Goal: Transaction & Acquisition: Purchase product/service

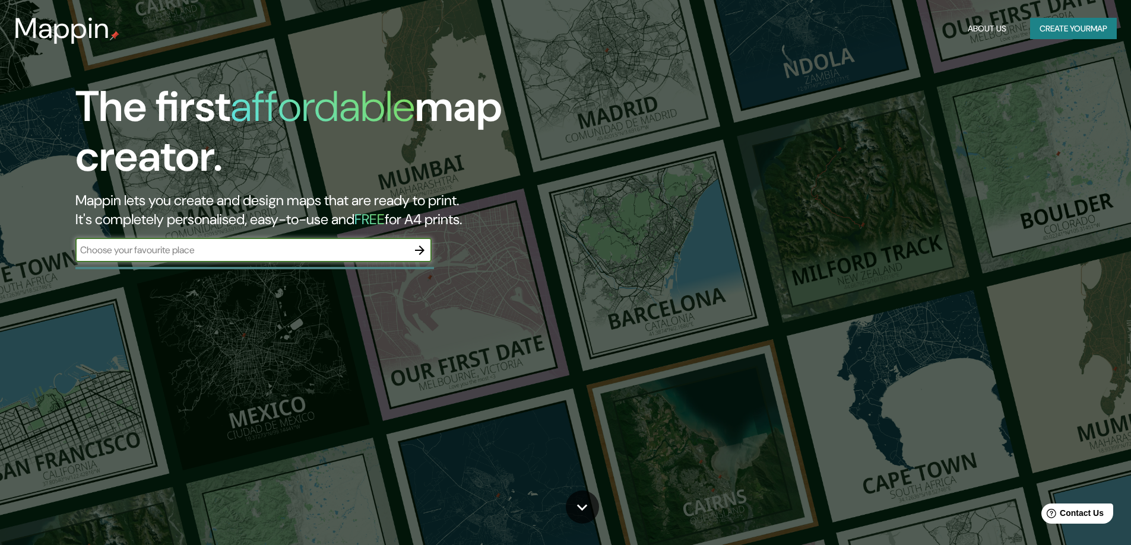
click at [174, 252] on input "text" at bounding box center [241, 250] width 332 height 14
type input "interlagos"
click at [410, 254] on button "button" at bounding box center [420, 251] width 24 height 24
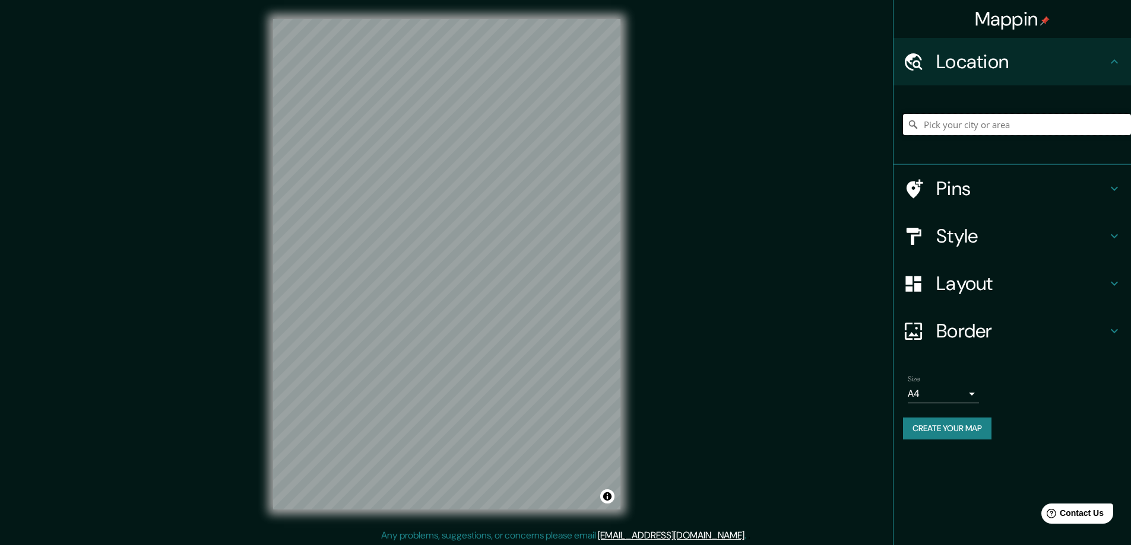
click at [986, 129] on input "Pick your city or area" at bounding box center [1017, 124] width 228 height 21
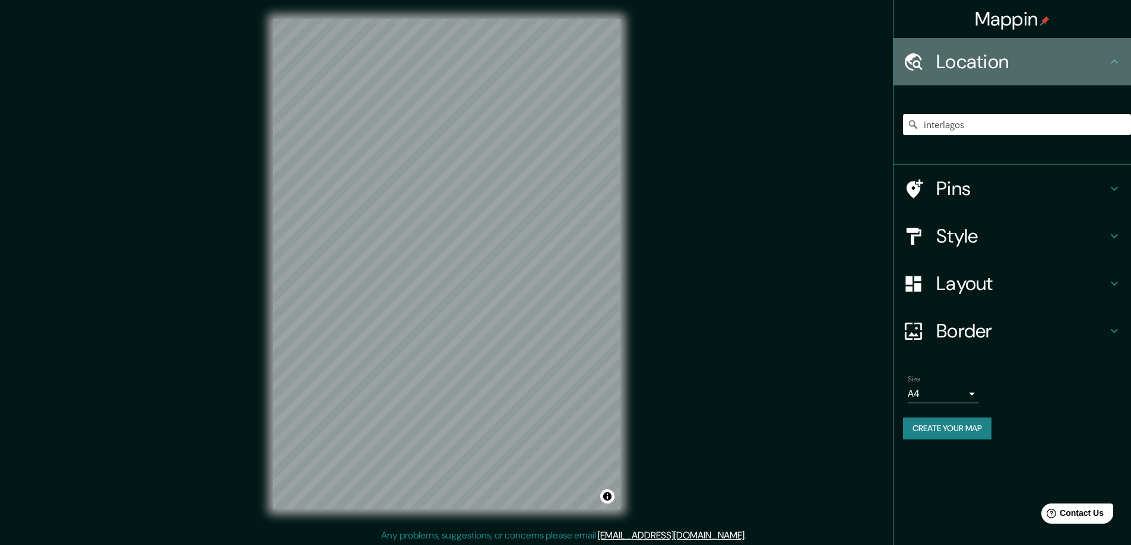
click at [994, 66] on h4 "Location" at bounding box center [1021, 62] width 171 height 24
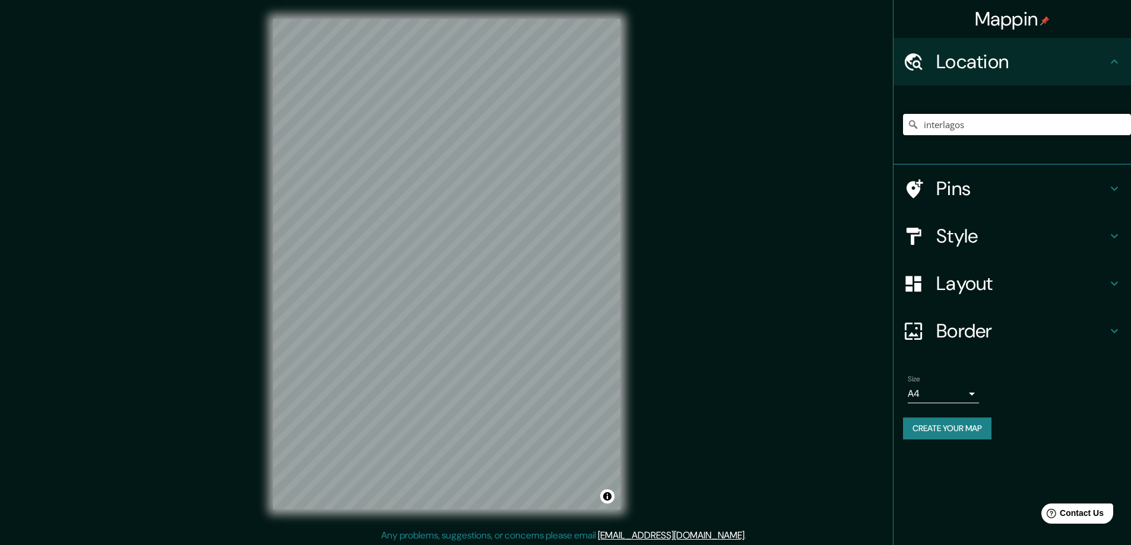
click at [989, 126] on input "interlagos" at bounding box center [1017, 124] width 228 height 21
click at [983, 192] on h4 "Pins" at bounding box center [1021, 189] width 171 height 24
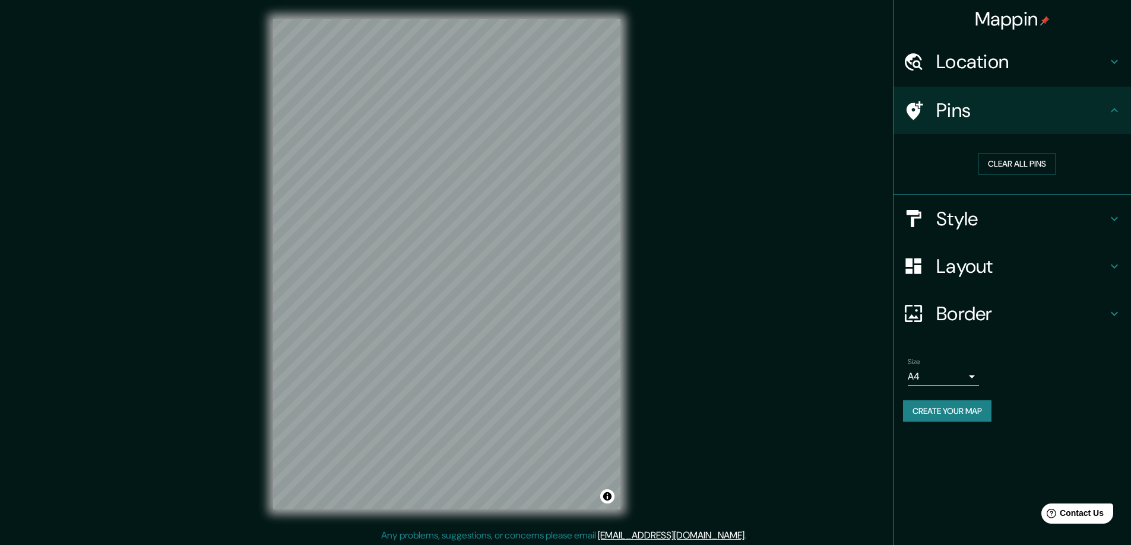
click at [994, 120] on h4 "Pins" at bounding box center [1021, 111] width 171 height 24
click at [978, 216] on h4 "Style" at bounding box center [1021, 219] width 171 height 24
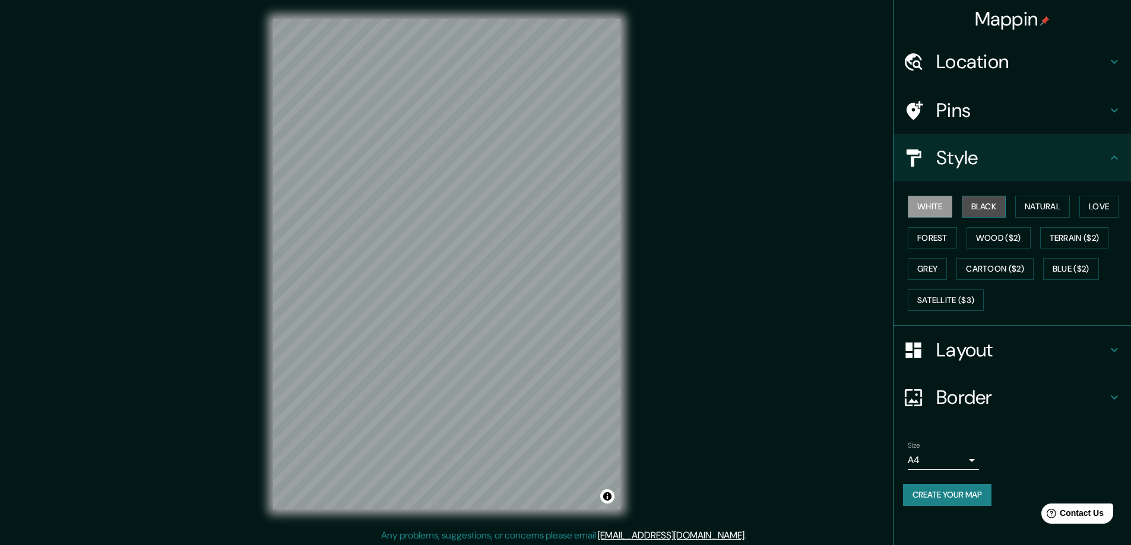
click at [992, 210] on button "Black" at bounding box center [984, 207] width 45 height 22
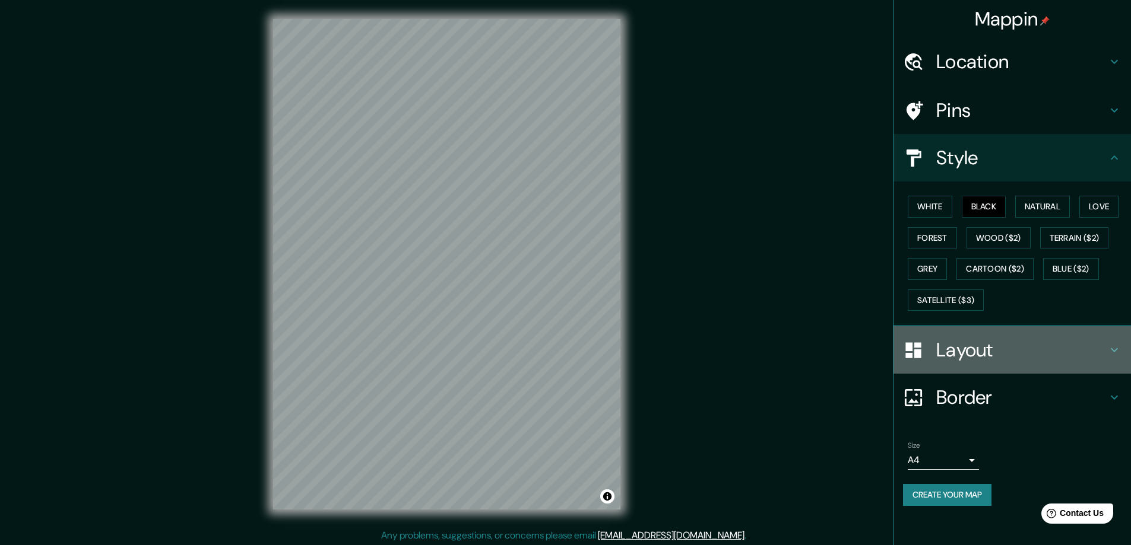
click at [967, 352] on h4 "Layout" at bounding box center [1021, 350] width 171 height 24
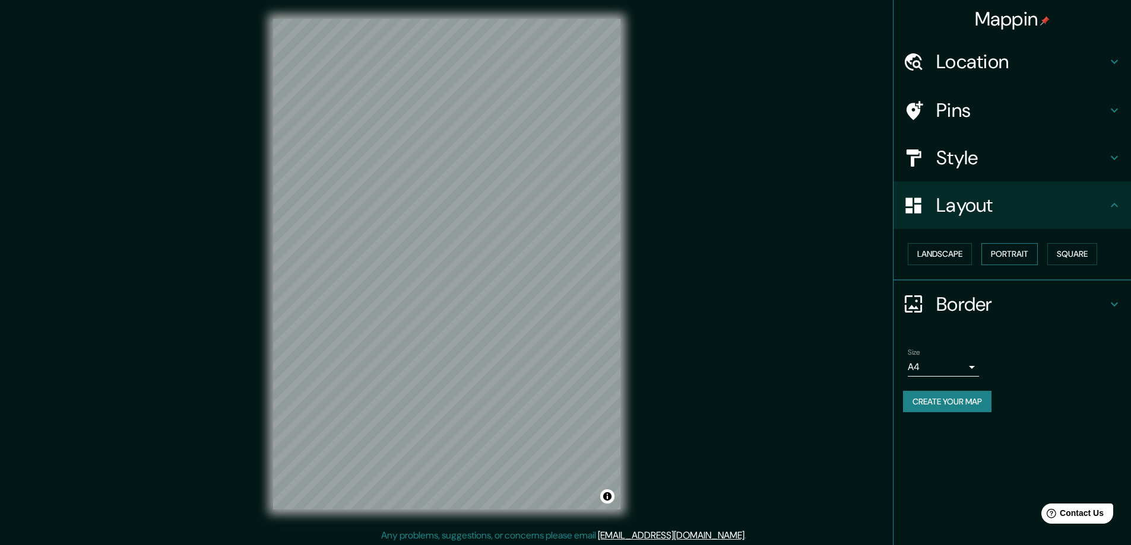
click at [1010, 250] on button "Portrait" at bounding box center [1009, 254] width 56 height 22
click at [951, 252] on button "Landscape" at bounding box center [939, 254] width 64 height 22
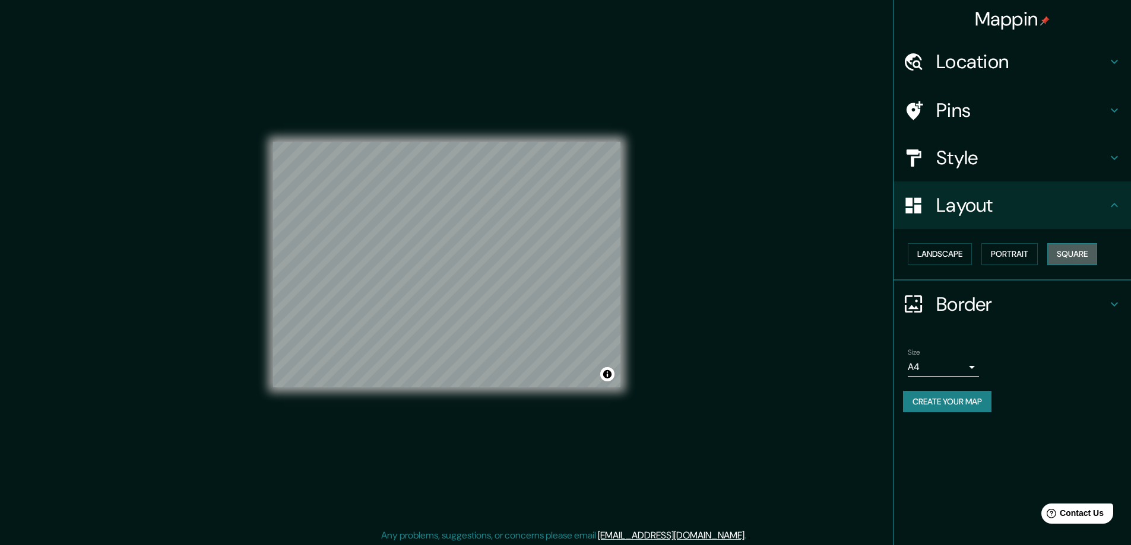
click at [1070, 250] on button "Square" at bounding box center [1072, 254] width 50 height 22
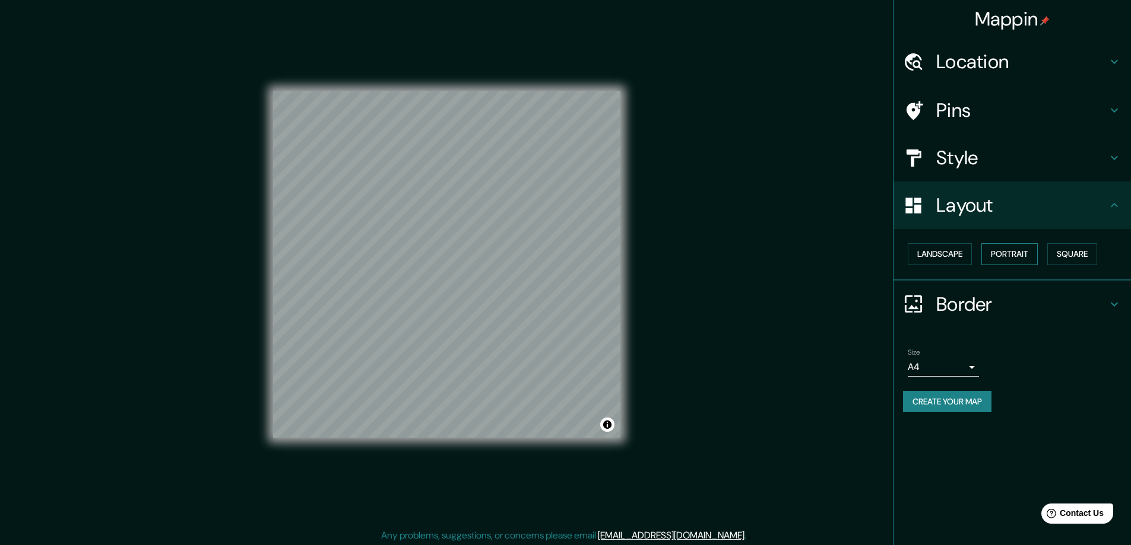
click at [1020, 255] on button "Portrait" at bounding box center [1009, 254] width 56 height 22
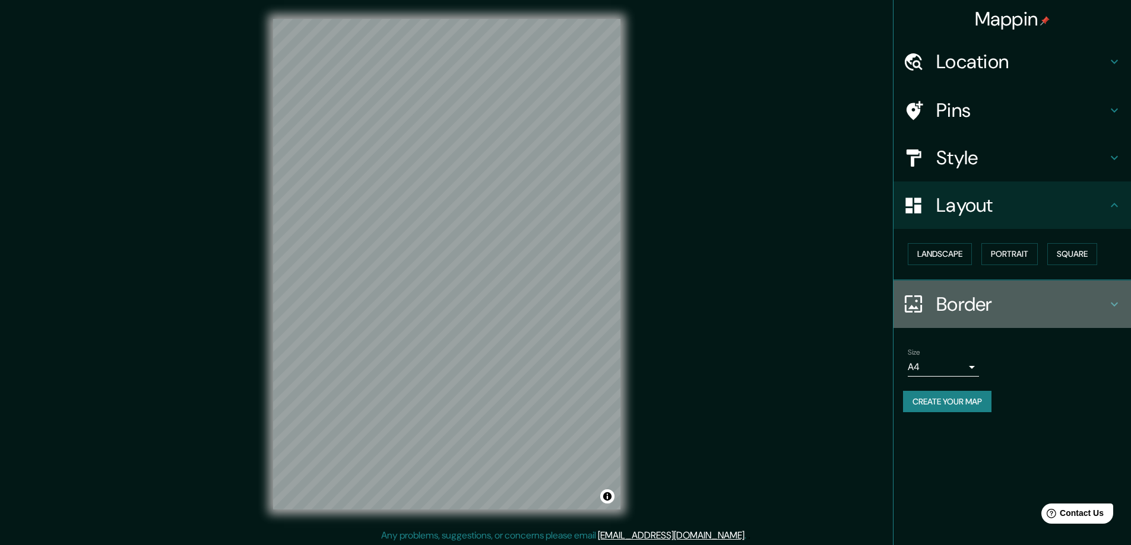
click at [969, 302] on h4 "Border" at bounding box center [1021, 305] width 171 height 24
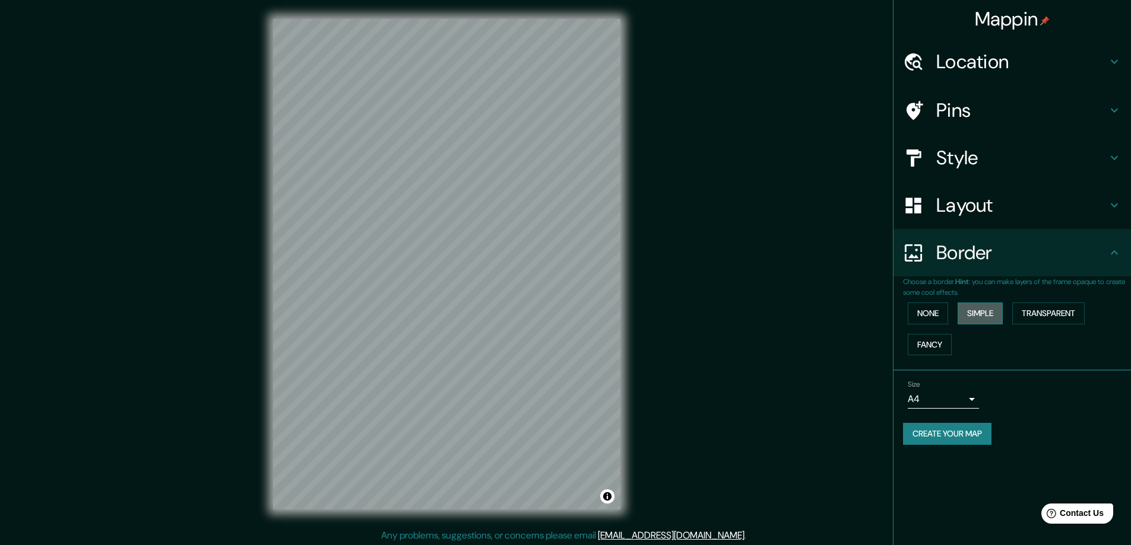
click at [986, 318] on button "Simple" at bounding box center [979, 314] width 45 height 22
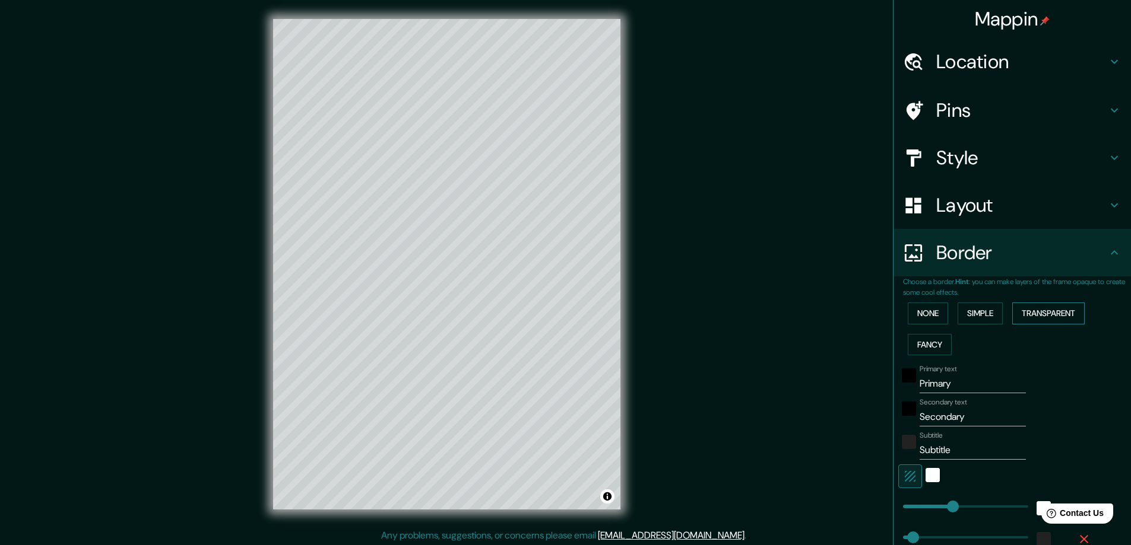
click at [1051, 313] on button "Transparent" at bounding box center [1048, 314] width 72 height 22
click at [935, 315] on button "None" at bounding box center [927, 314] width 40 height 22
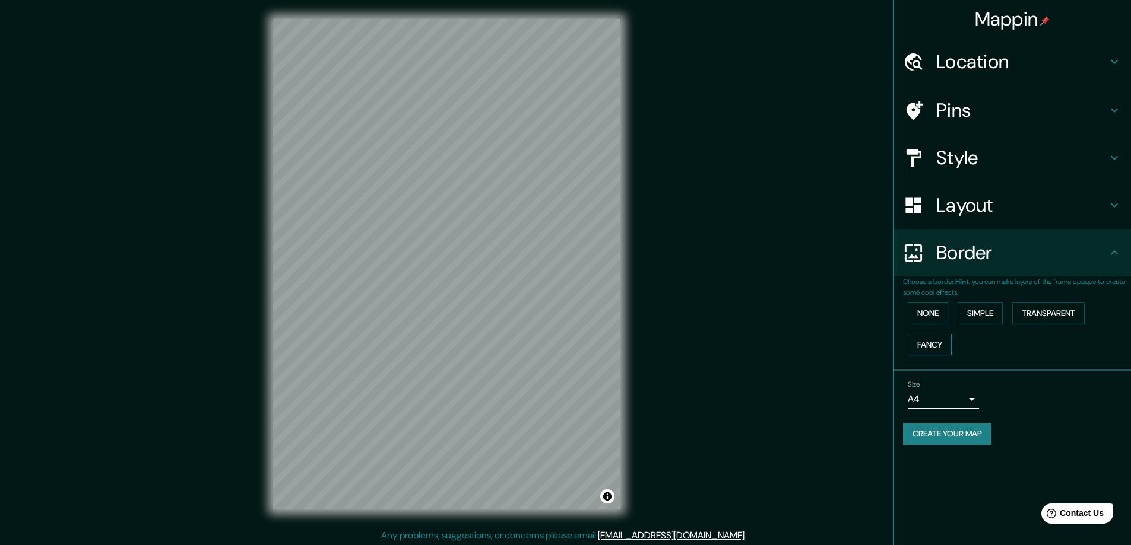
click at [934, 335] on button "Fancy" at bounding box center [929, 345] width 44 height 22
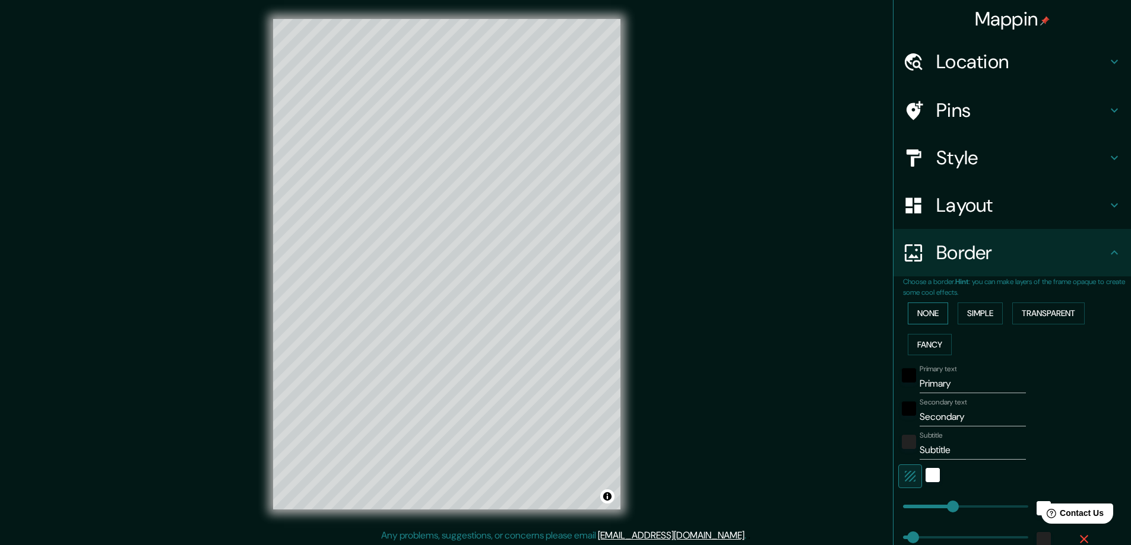
click at [933, 312] on button "None" at bounding box center [927, 314] width 40 height 22
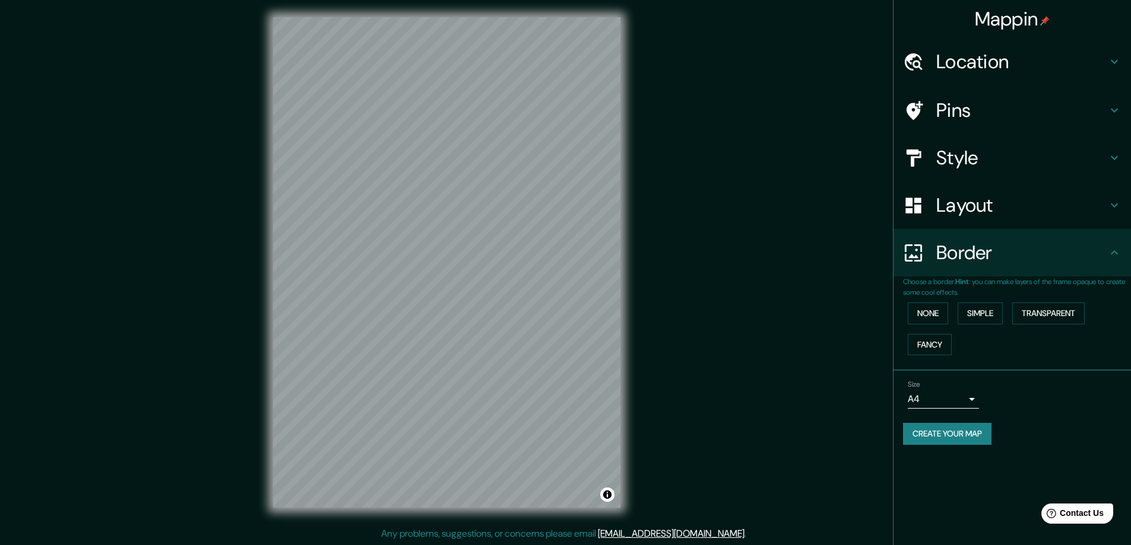
scroll to position [2, 0]
click at [988, 69] on h4 "Location" at bounding box center [1021, 62] width 171 height 24
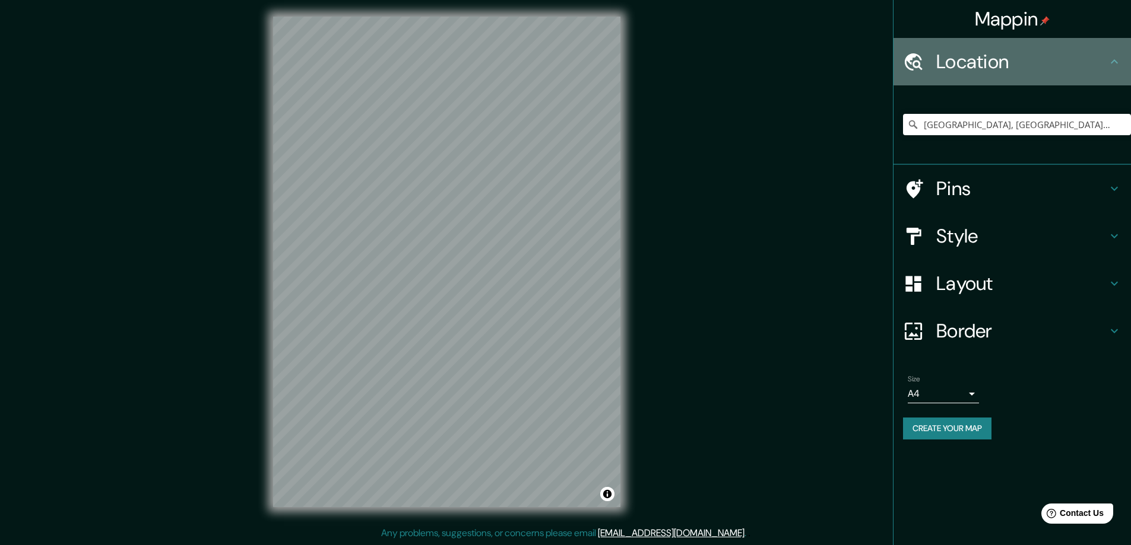
click at [988, 69] on h4 "Location" at bounding box center [1021, 62] width 171 height 24
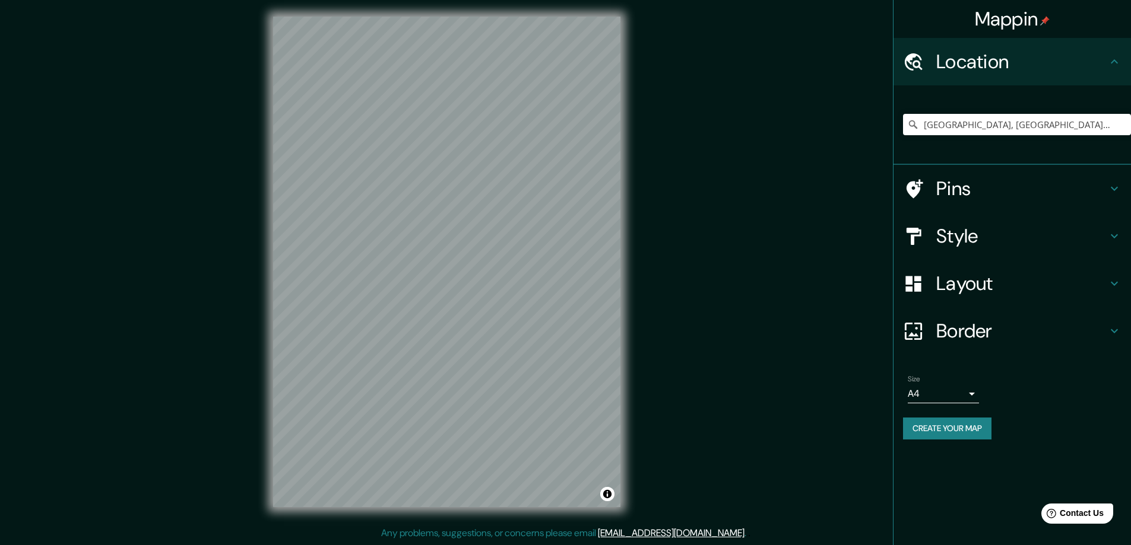
click at [986, 224] on h4 "Style" at bounding box center [1021, 236] width 171 height 24
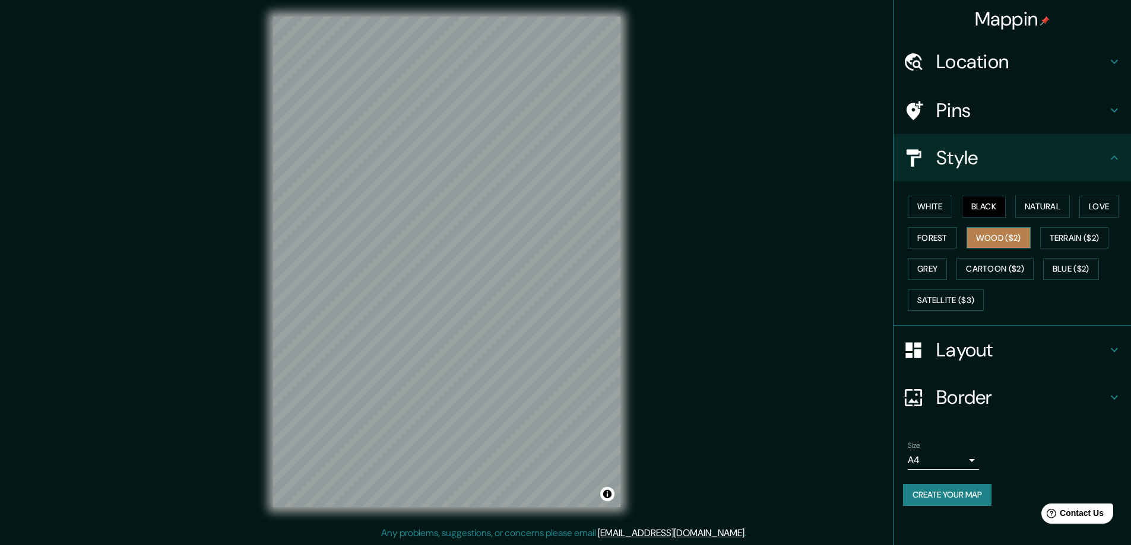
click at [1023, 232] on button "Wood ($2)" at bounding box center [998, 238] width 64 height 22
click at [1071, 238] on button "Terrain ($2)" at bounding box center [1074, 238] width 69 height 22
click at [1035, 206] on button "Natural" at bounding box center [1042, 207] width 55 height 22
click at [1113, 204] on button "Love" at bounding box center [1098, 207] width 39 height 22
click at [1045, 207] on button "Natural" at bounding box center [1042, 207] width 55 height 22
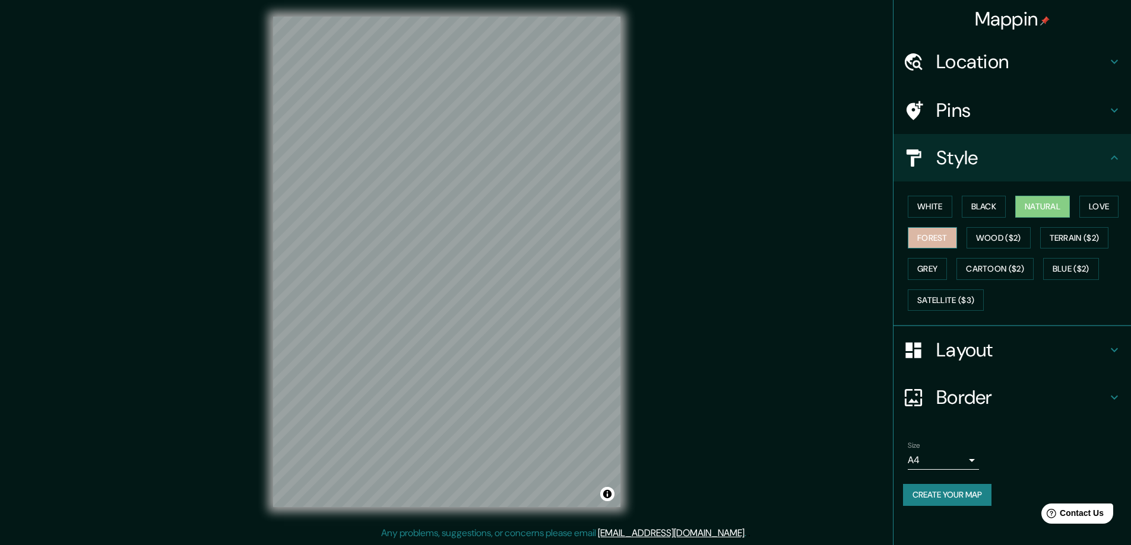
click at [931, 237] on button "Forest" at bounding box center [931, 238] width 49 height 22
click at [941, 204] on button "White" at bounding box center [929, 207] width 45 height 22
click at [988, 204] on button "Black" at bounding box center [984, 207] width 45 height 22
click at [989, 65] on h4 "Location" at bounding box center [1021, 62] width 171 height 24
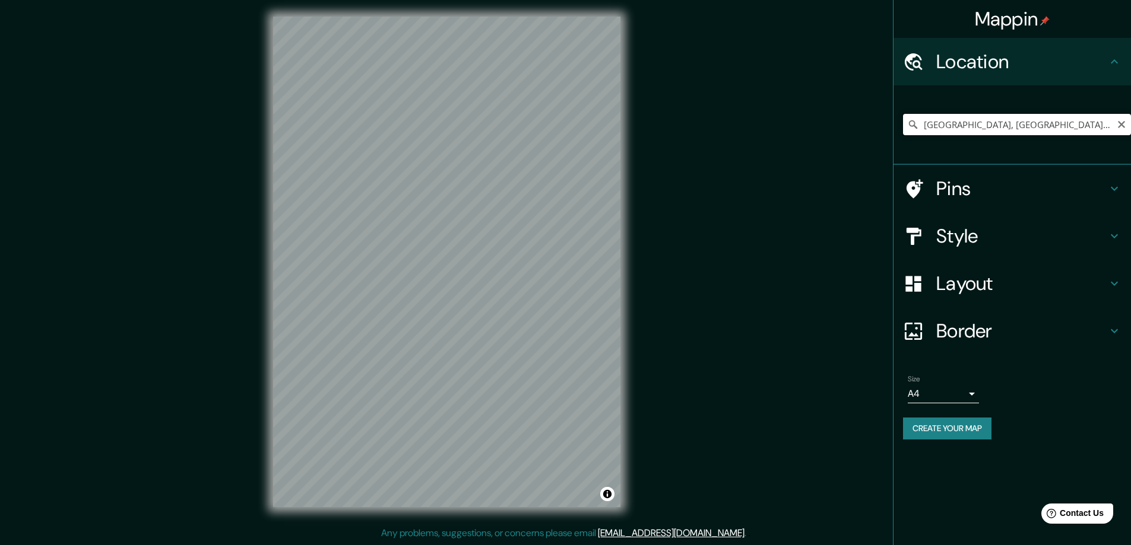
click at [989, 130] on input "[GEOGRAPHIC_DATA], [GEOGRAPHIC_DATA] - [GEOGRAPHIC_DATA], 04679-240, [GEOGRAPHI…" at bounding box center [1017, 124] width 228 height 21
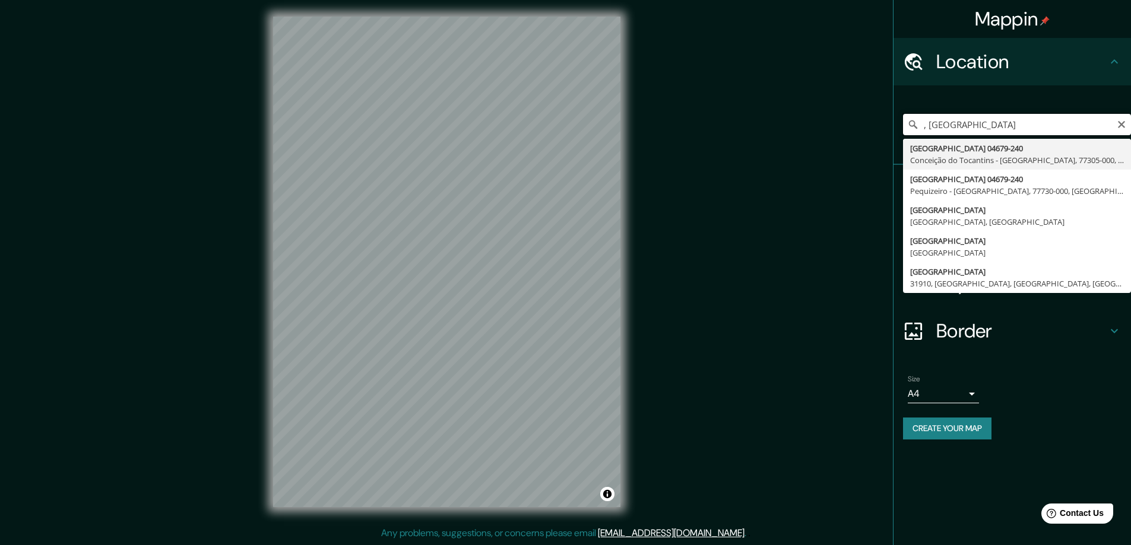
type input "[GEOGRAPHIC_DATA]"
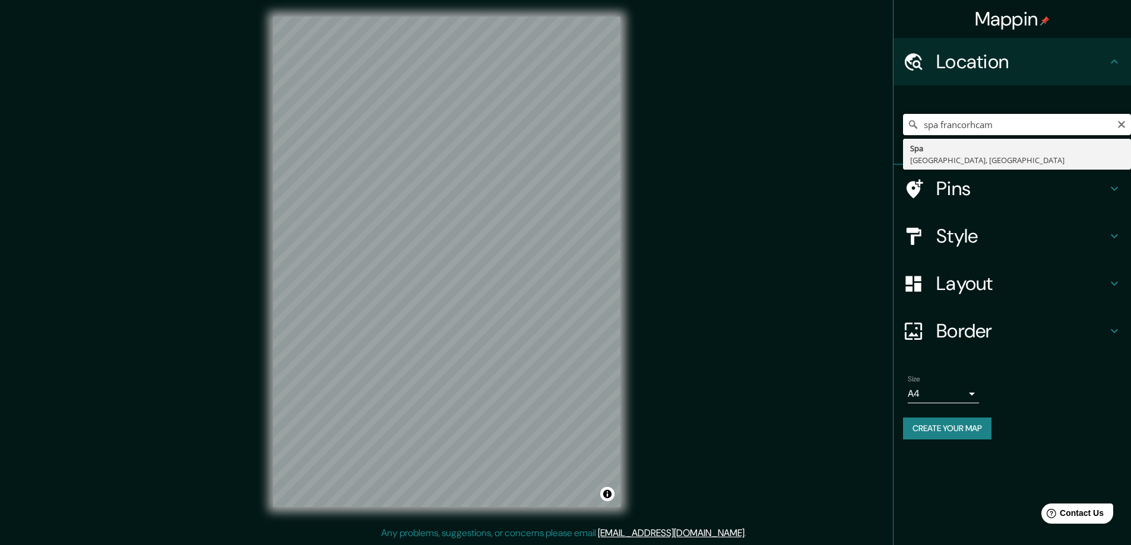
scroll to position [0, 0]
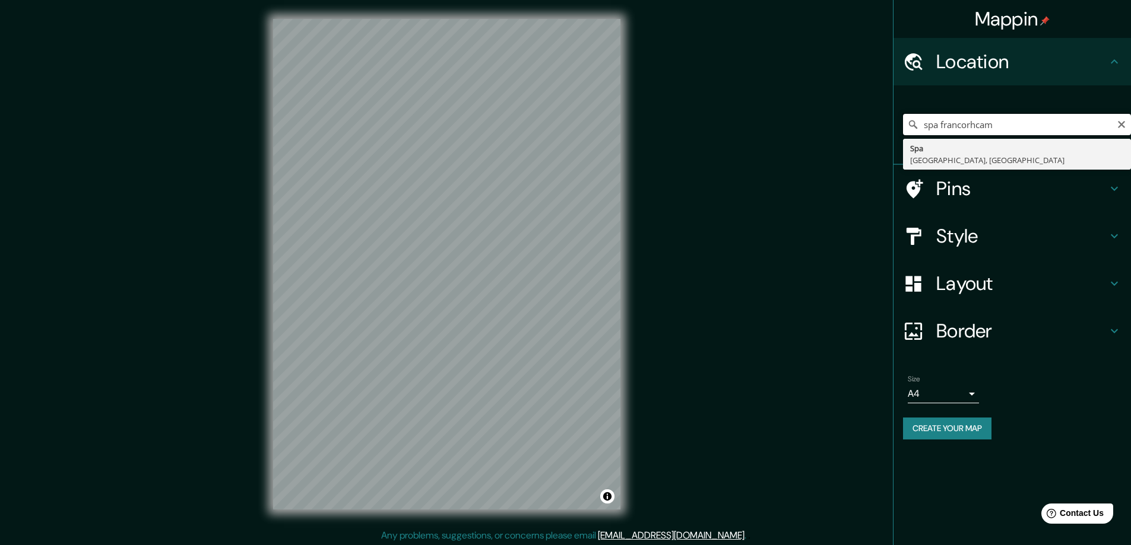
drag, startPoint x: 999, startPoint y: 126, endPoint x: 971, endPoint y: 128, distance: 28.0
click at [971, 128] on input "spa francorhcam" at bounding box center [1017, 124] width 228 height 21
type input "[STREET_ADDRESS]"
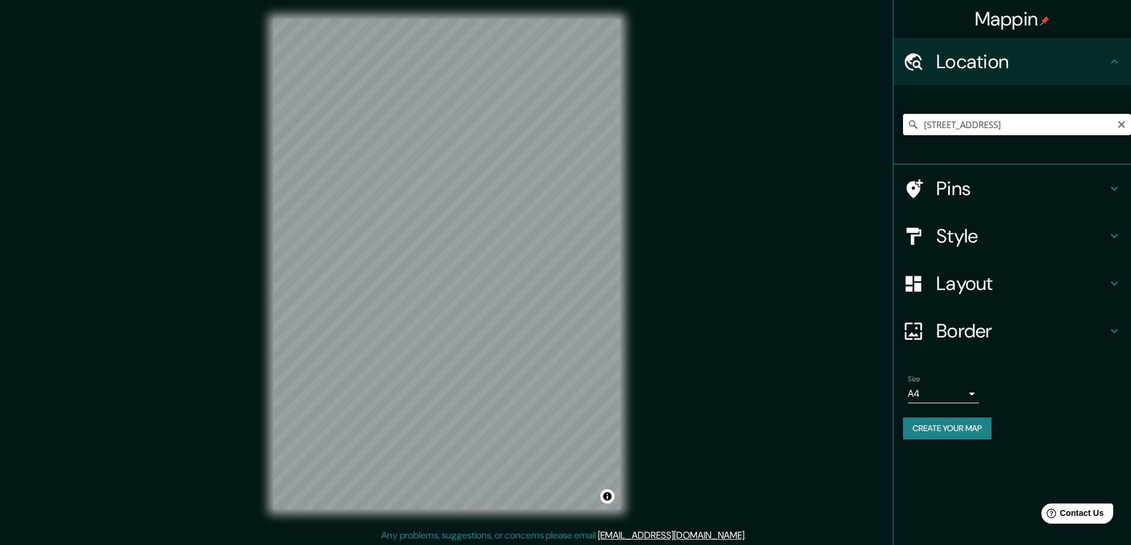
click at [1118, 126] on icon "Clear" at bounding box center [1120, 124] width 9 height 9
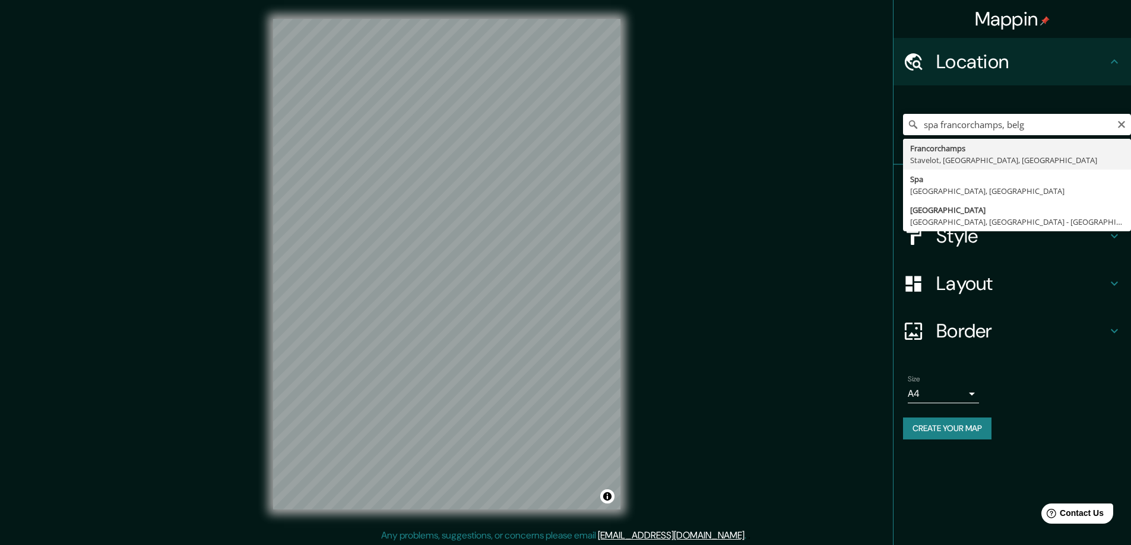
type input "Francorchamps, [GEOGRAPHIC_DATA], [GEOGRAPHIC_DATA], [GEOGRAPHIC_DATA]"
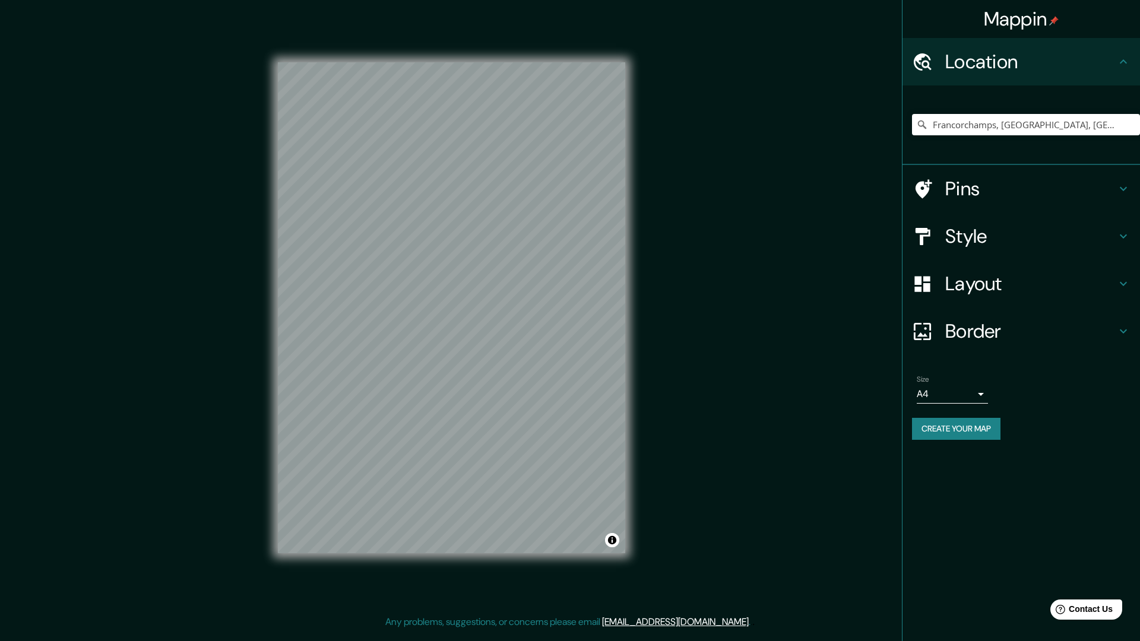
click at [976, 241] on h4 "Style" at bounding box center [1030, 236] width 171 height 24
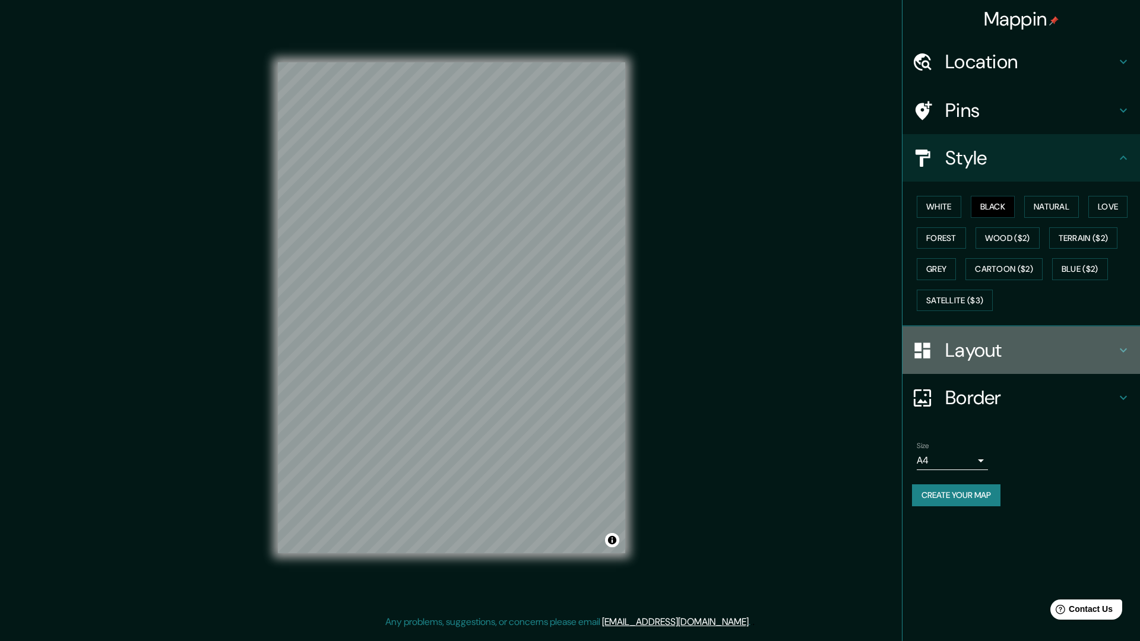
click at [967, 343] on h4 "Layout" at bounding box center [1030, 350] width 171 height 24
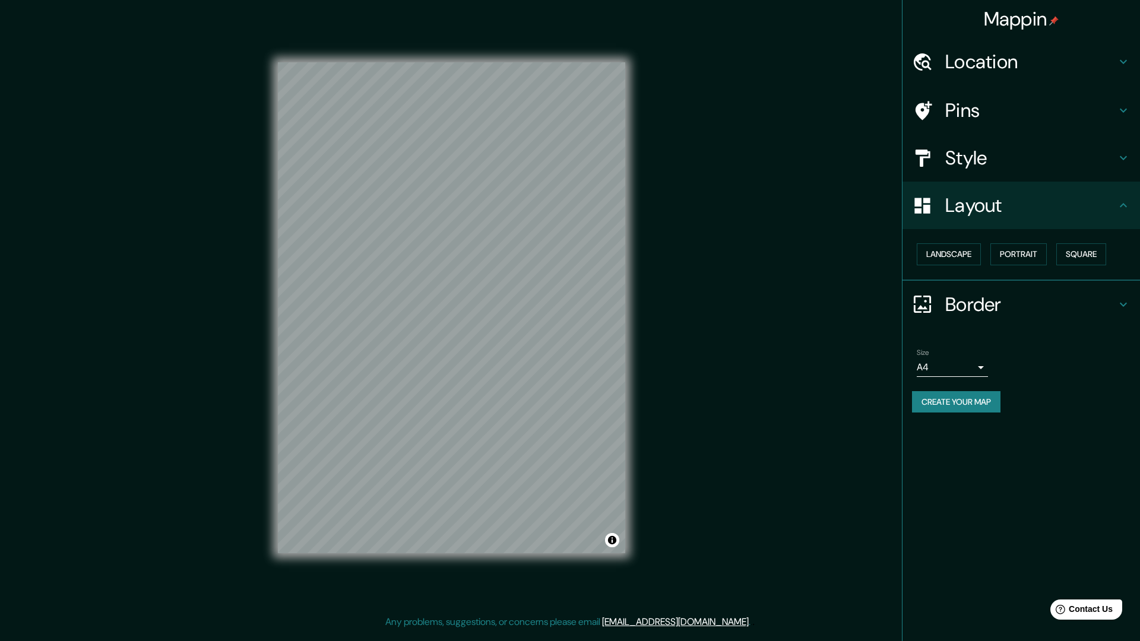
click at [978, 298] on h4 "Border" at bounding box center [1030, 305] width 171 height 24
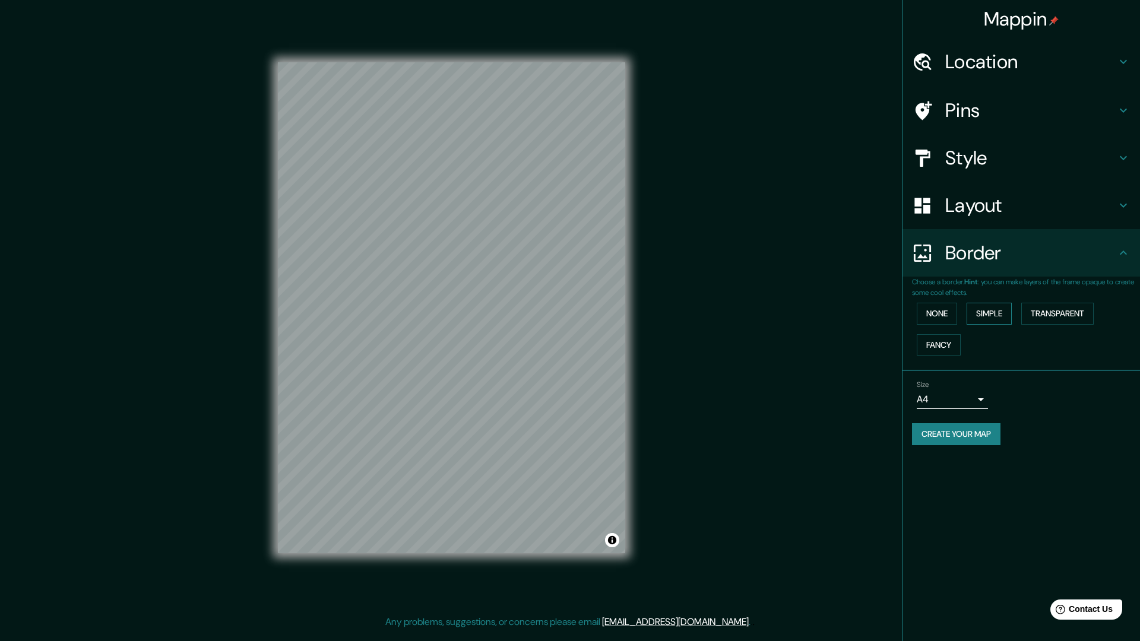
click at [996, 312] on button "Simple" at bounding box center [988, 314] width 45 height 22
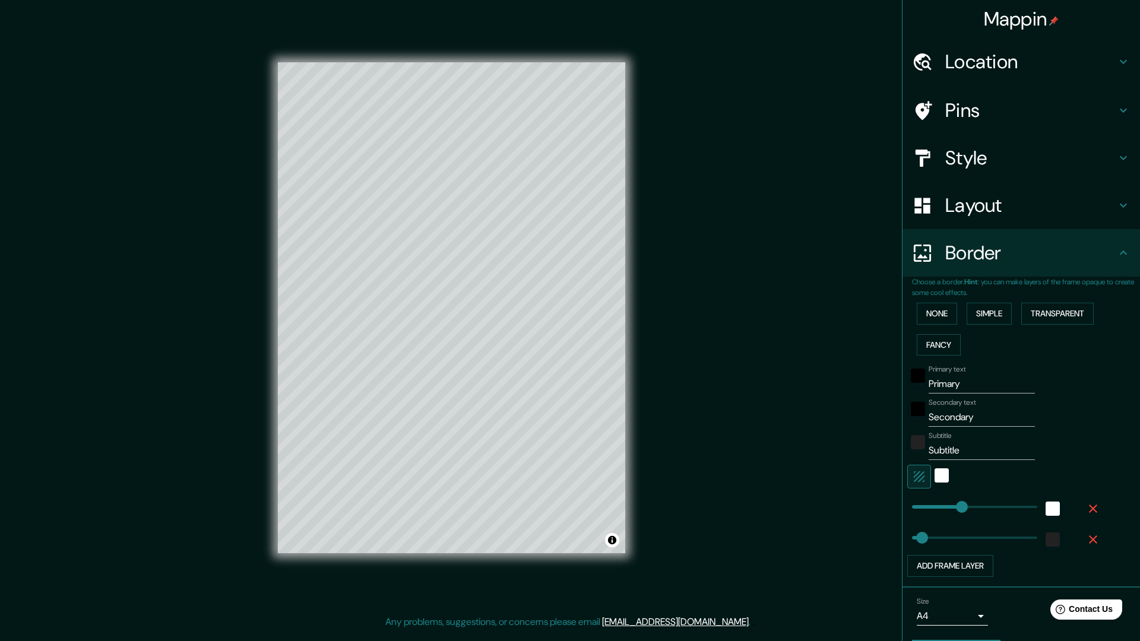
click at [956, 311] on div "None Simple Transparent Fancy" at bounding box center [1026, 329] width 228 height 62
click at [934, 313] on button "None" at bounding box center [936, 314] width 40 height 22
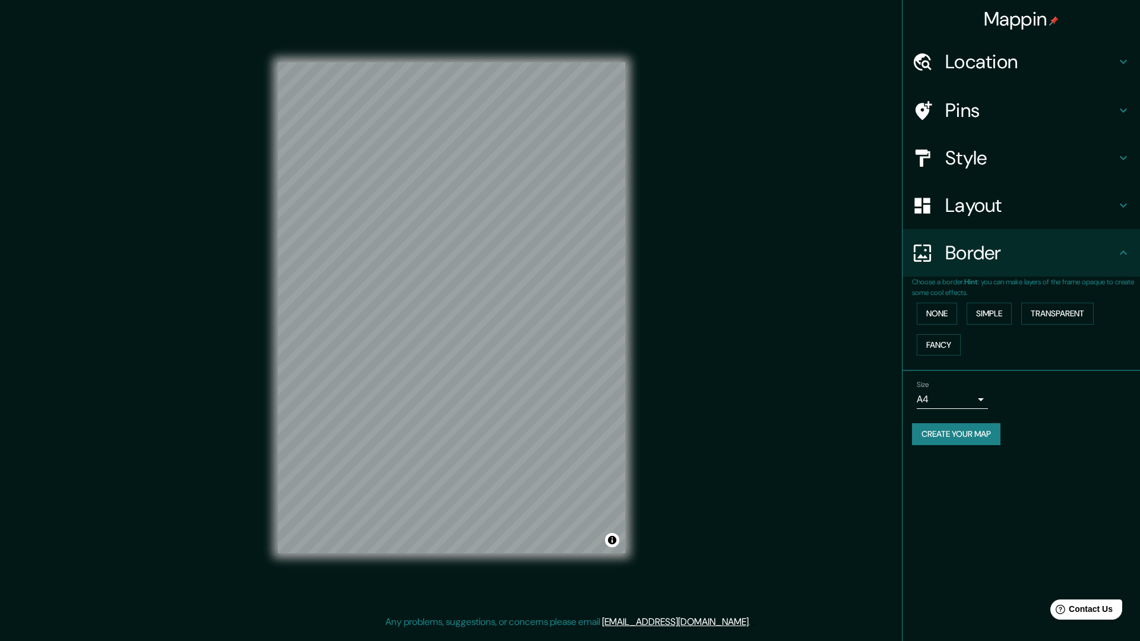
click at [931, 357] on div "None Simple Transparent Fancy" at bounding box center [1026, 329] width 228 height 62
click at [941, 347] on button "Fancy" at bounding box center [938, 345] width 44 height 22
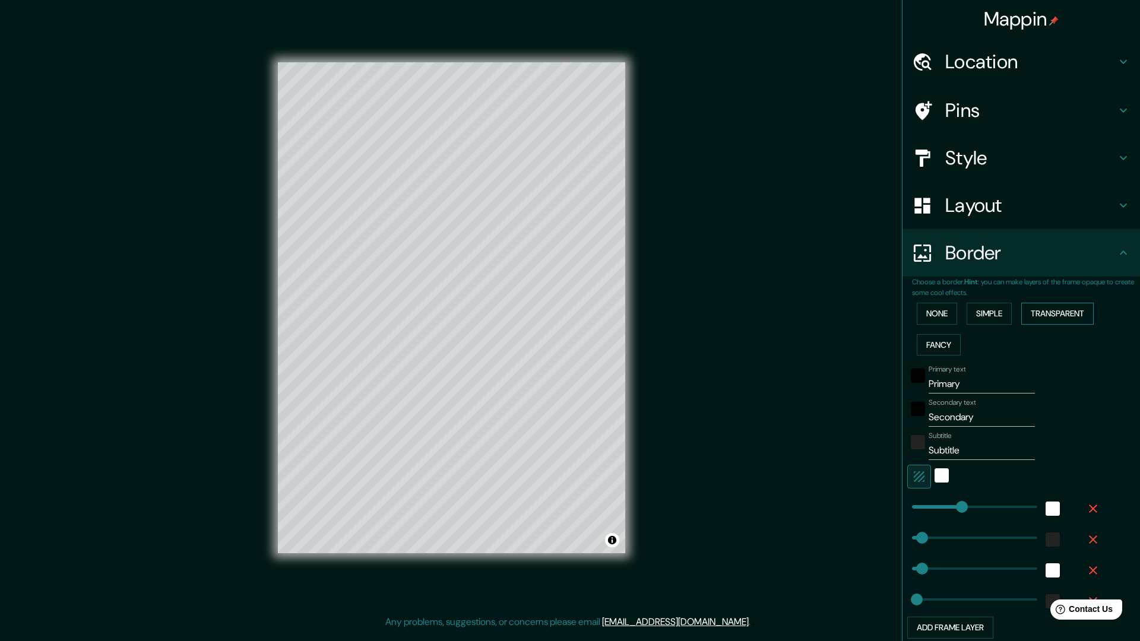
click at [1045, 312] on button "Transparent" at bounding box center [1057, 314] width 72 height 22
click at [916, 312] on button "None" at bounding box center [936, 314] width 40 height 22
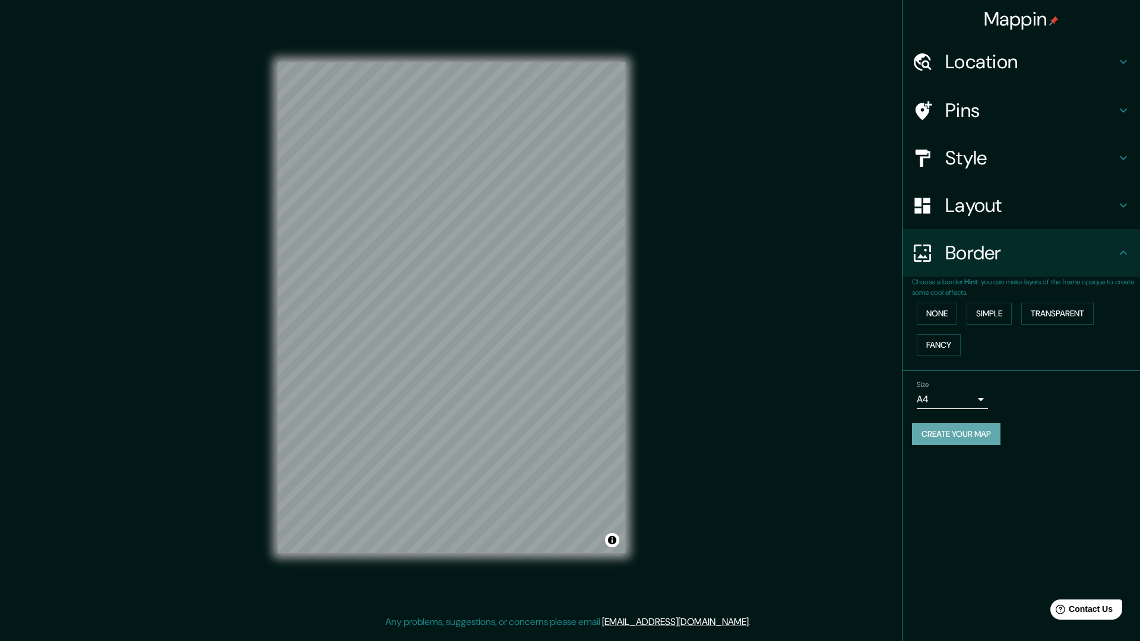
click at [954, 437] on button "Create your map" at bounding box center [956, 434] width 88 height 22
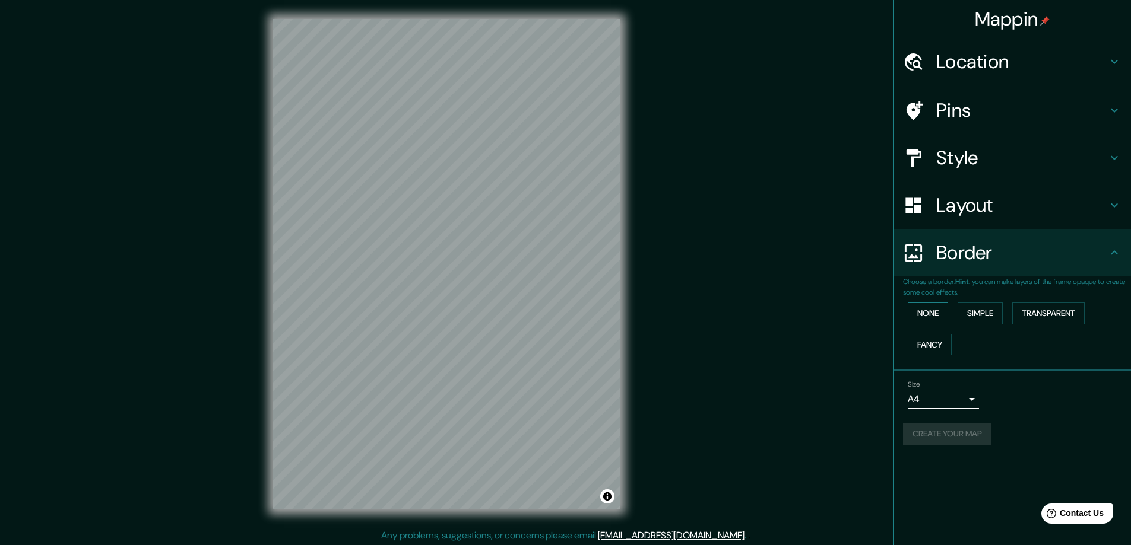
click at [931, 317] on button "None" at bounding box center [927, 314] width 40 height 22
click at [950, 434] on button "Create your map" at bounding box center [947, 434] width 88 height 22
click at [929, 410] on div "Size A4 single" at bounding box center [1012, 395] width 218 height 38
click at [930, 400] on body "Mappin Location [GEOGRAPHIC_DATA], [GEOGRAPHIC_DATA], [GEOGRAPHIC_DATA], [GEOGR…" at bounding box center [565, 272] width 1131 height 545
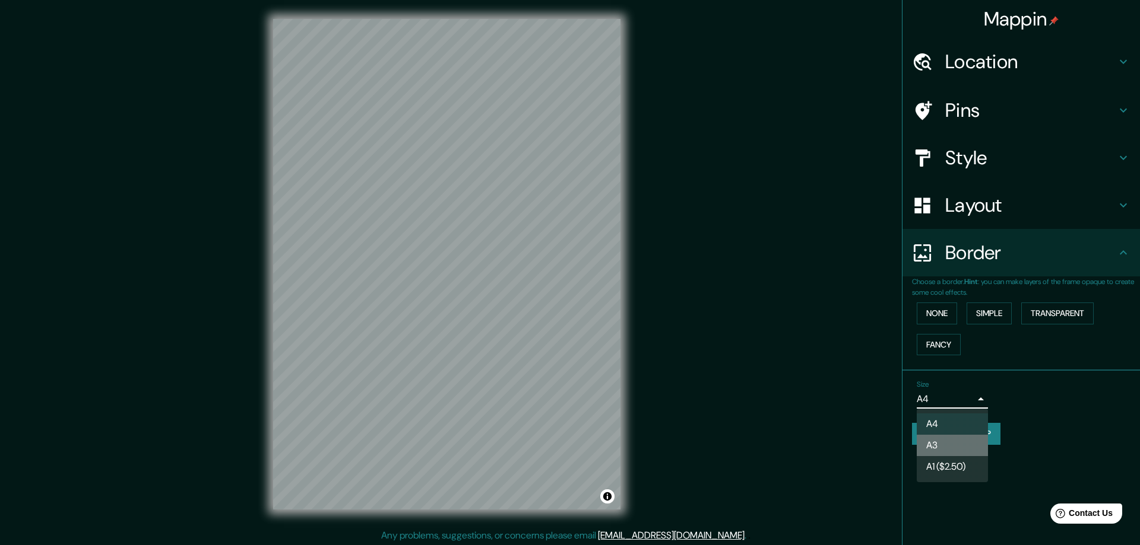
click at [945, 443] on li "A3" at bounding box center [951, 445] width 71 height 21
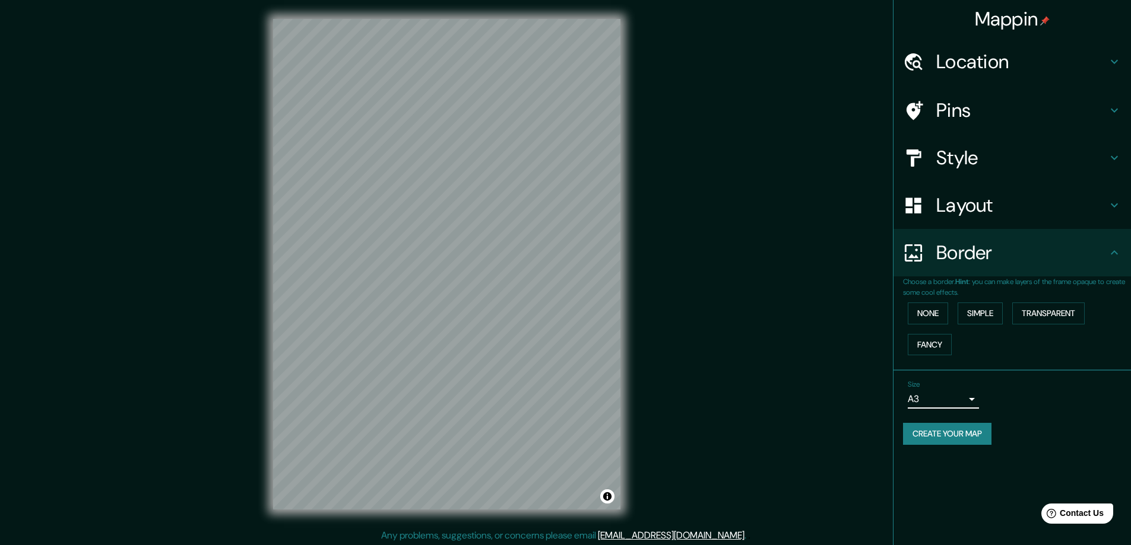
click at [929, 401] on body "Mappin Location [GEOGRAPHIC_DATA], [GEOGRAPHIC_DATA], [GEOGRAPHIC_DATA], [GEOGR…" at bounding box center [565, 272] width 1131 height 545
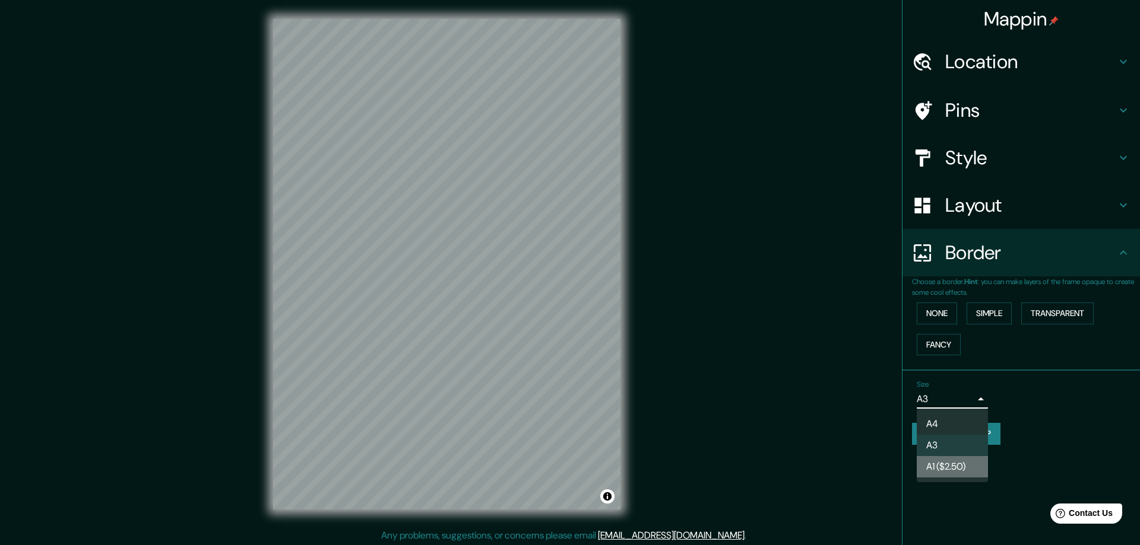
click at [938, 462] on li "A1 ($2.50)" at bounding box center [951, 466] width 71 height 21
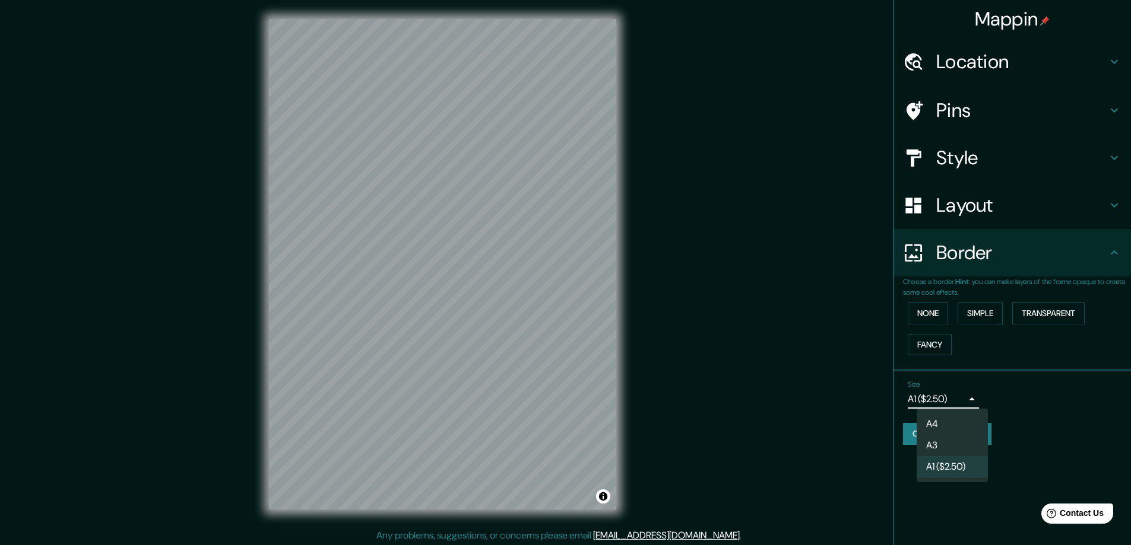
click at [933, 402] on body "Mappin Location [GEOGRAPHIC_DATA], [GEOGRAPHIC_DATA], [GEOGRAPHIC_DATA], [GEOGR…" at bounding box center [565, 272] width 1131 height 545
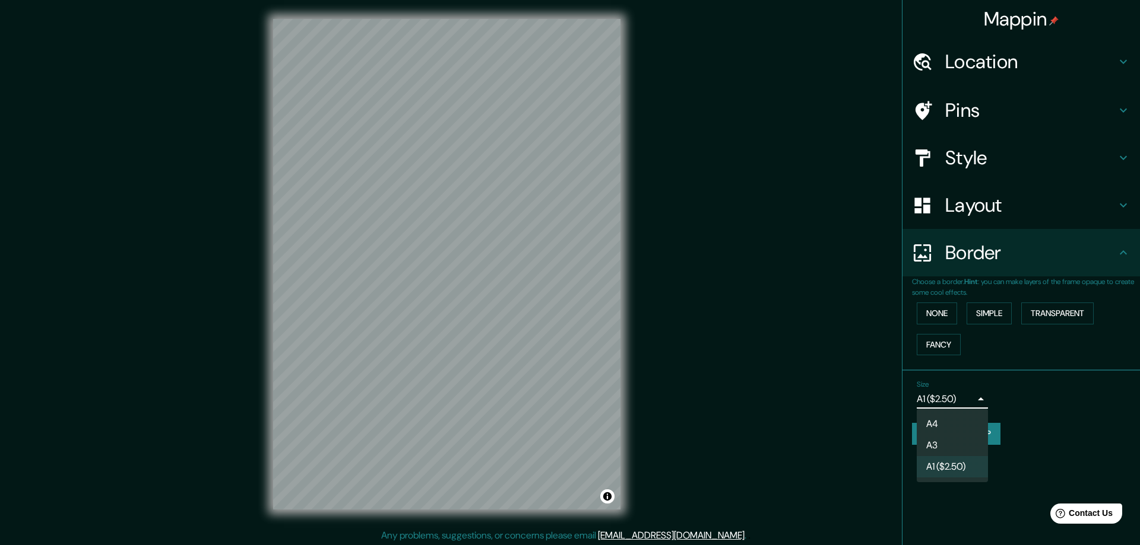
click at [937, 445] on li "A3" at bounding box center [951, 445] width 71 height 21
type input "a4"
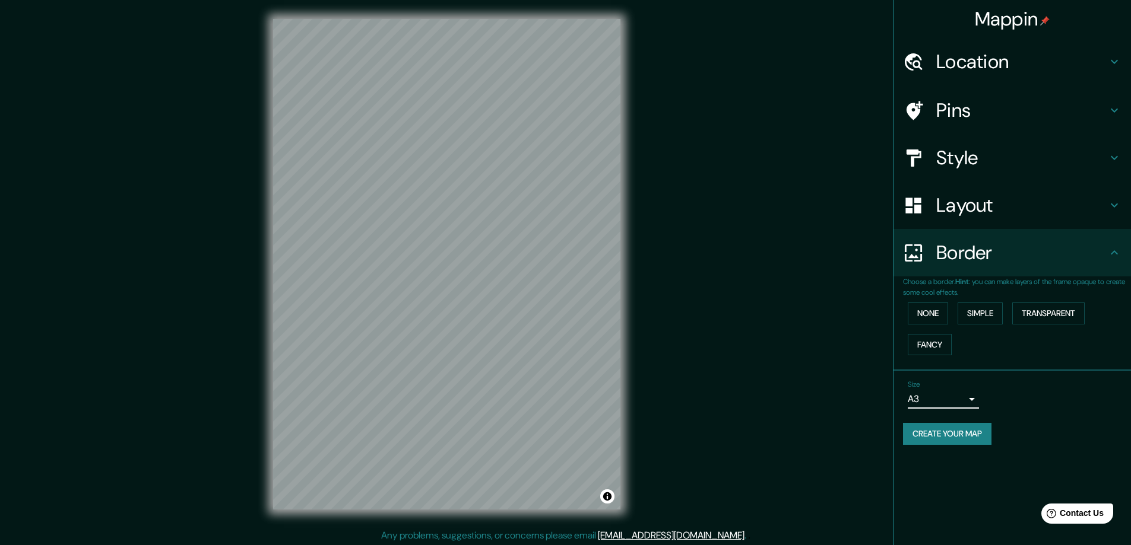
click at [958, 253] on h4 "Border" at bounding box center [1021, 253] width 171 height 24
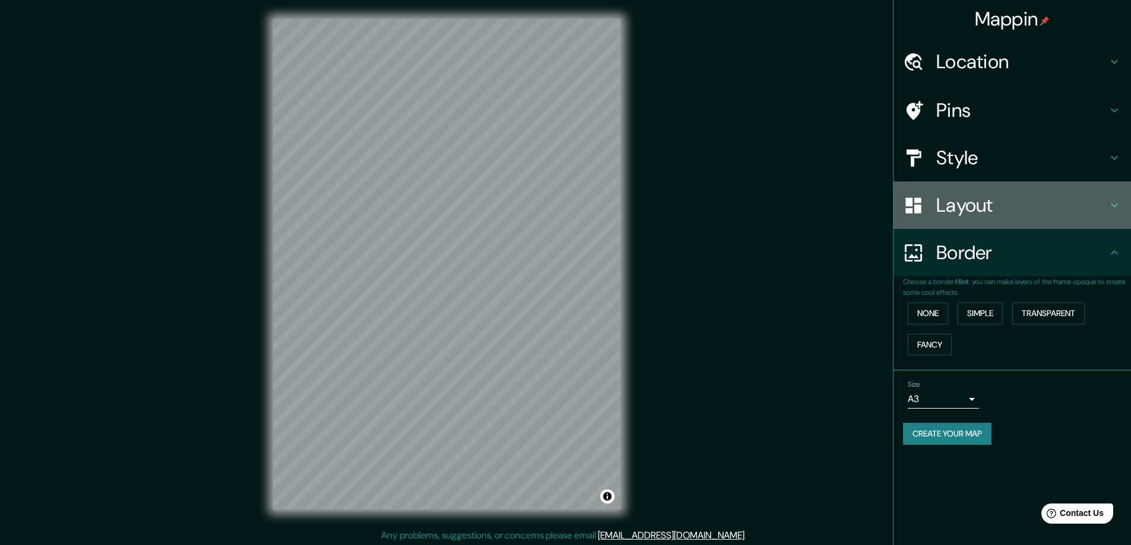
click at [1074, 208] on h4 "Layout" at bounding box center [1021, 205] width 171 height 24
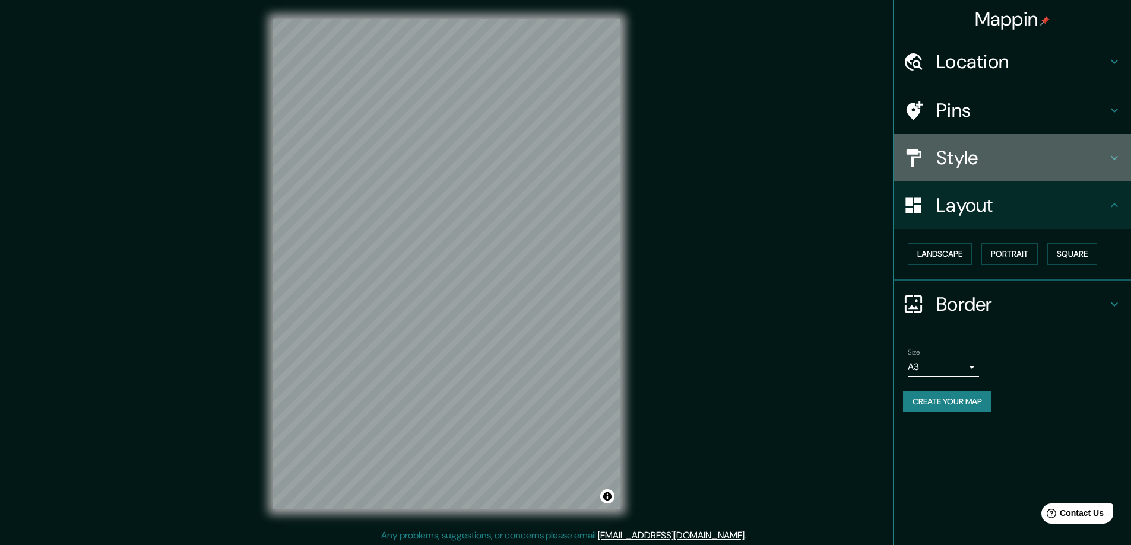
click at [1032, 142] on div "Style" at bounding box center [1011, 157] width 237 height 47
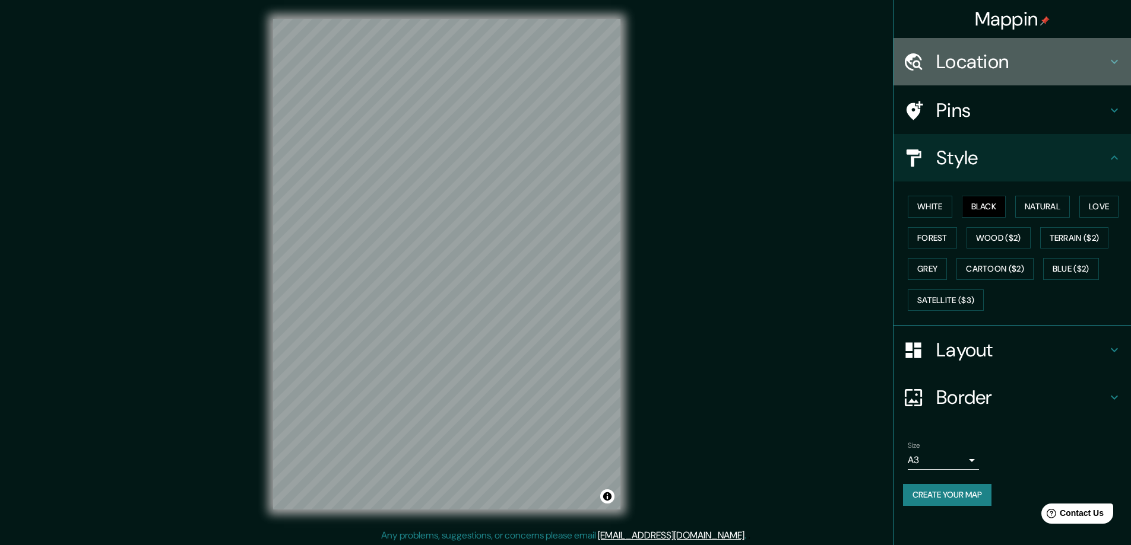
click at [983, 46] on div "Location" at bounding box center [1011, 61] width 237 height 47
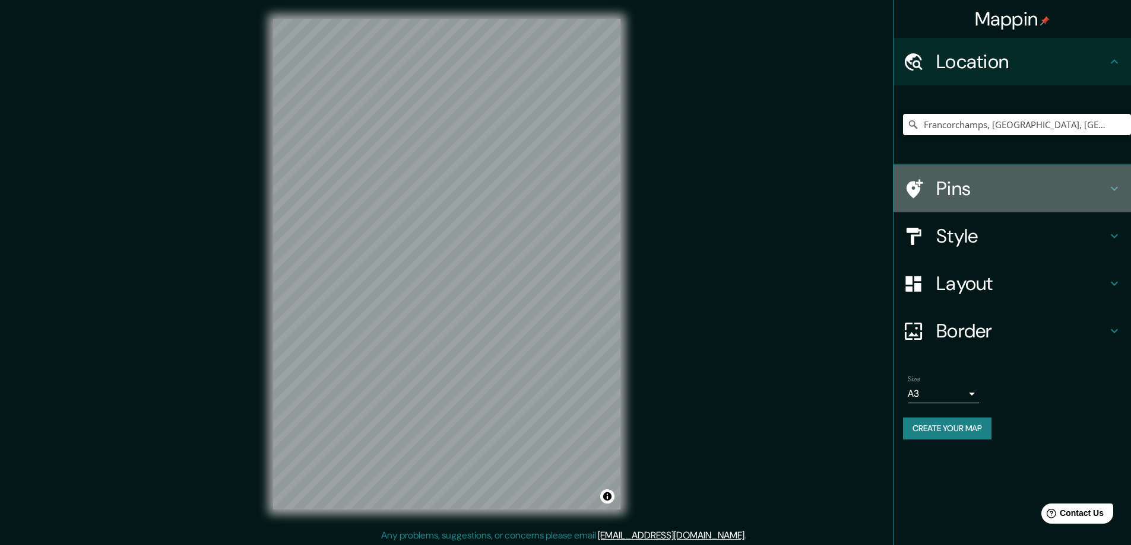
click at [969, 194] on h4 "Pins" at bounding box center [1021, 189] width 171 height 24
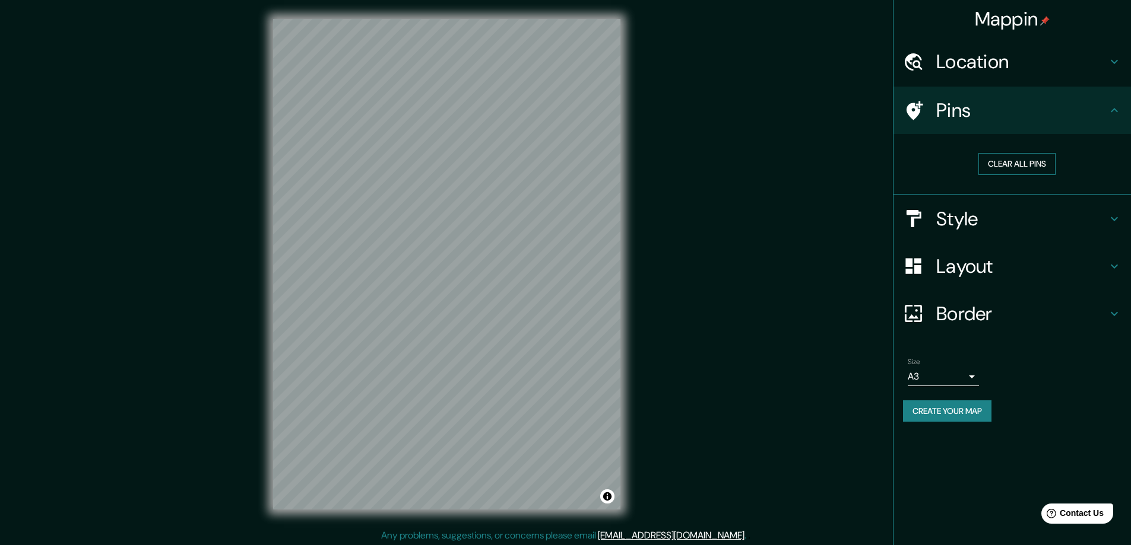
click at [1005, 167] on button "Clear all pins" at bounding box center [1016, 164] width 77 height 22
click at [992, 193] on div "Clear all pins" at bounding box center [1011, 164] width 237 height 61
click at [989, 212] on h4 "Style" at bounding box center [1021, 219] width 171 height 24
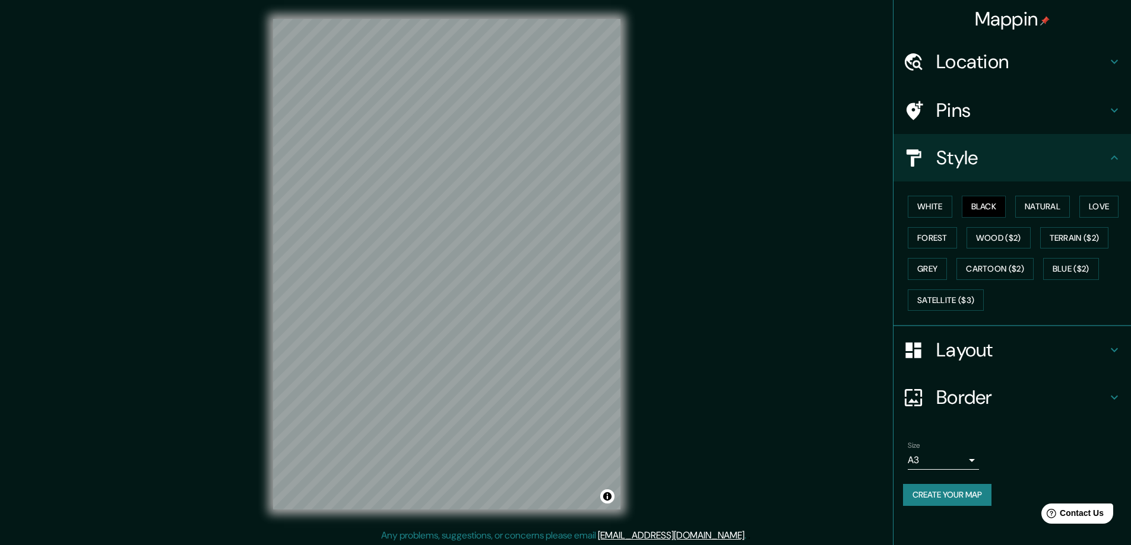
click at [994, 174] on div "Style" at bounding box center [1011, 157] width 237 height 47
click at [986, 329] on div "Layout" at bounding box center [1011, 349] width 237 height 47
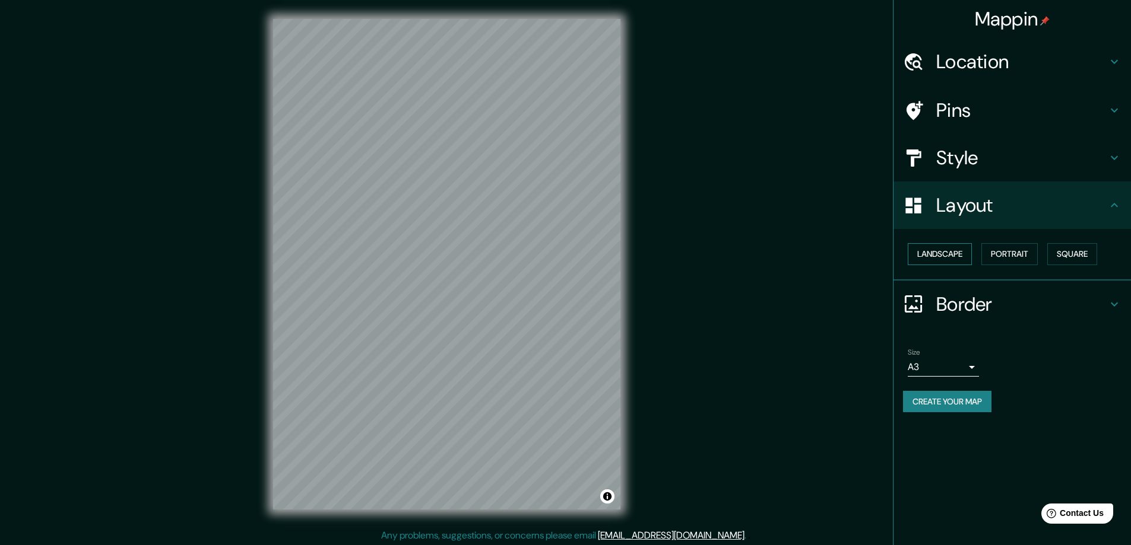
click at [964, 252] on button "Landscape" at bounding box center [939, 254] width 64 height 22
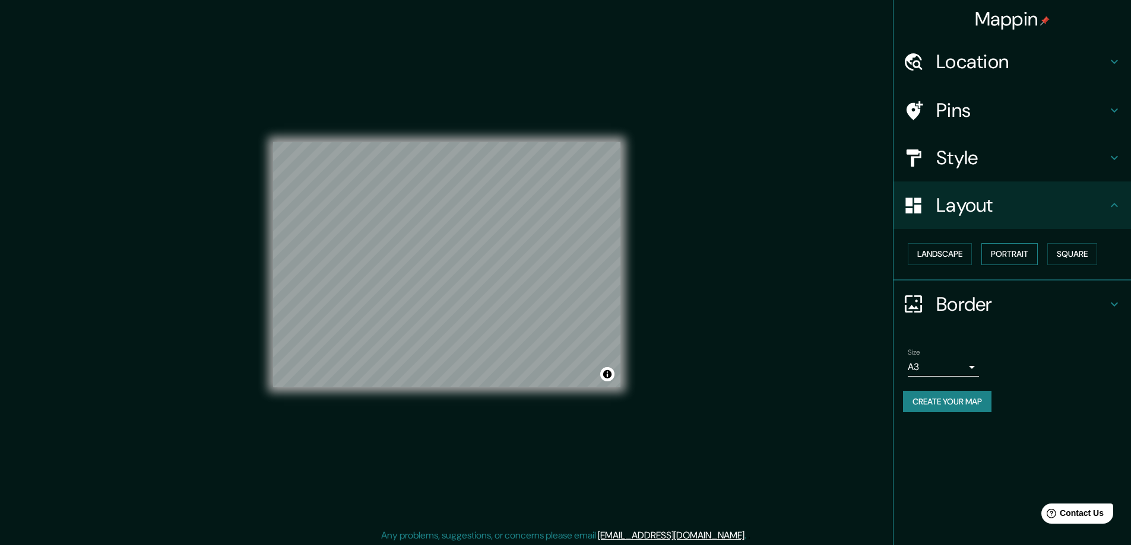
click at [1005, 254] on button "Portrait" at bounding box center [1009, 254] width 56 height 22
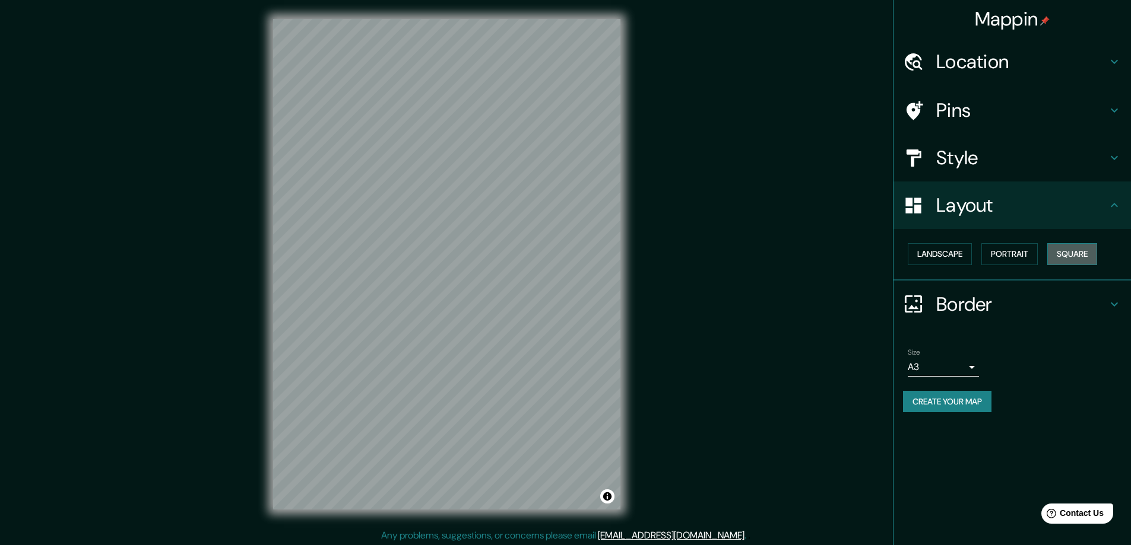
click at [1071, 255] on button "Square" at bounding box center [1072, 254] width 50 height 22
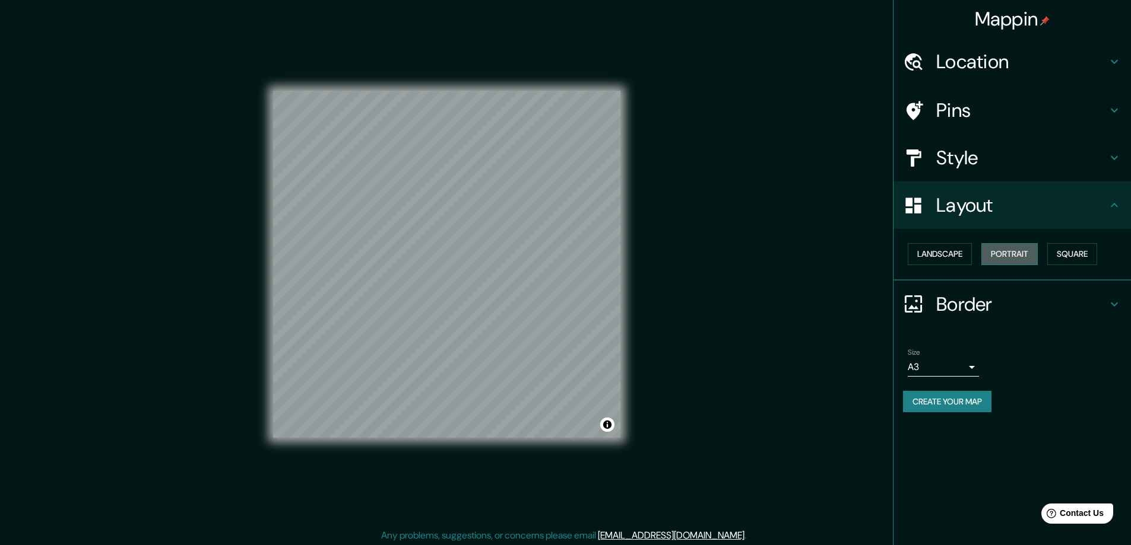
click at [1022, 256] on button "Portrait" at bounding box center [1009, 254] width 56 height 22
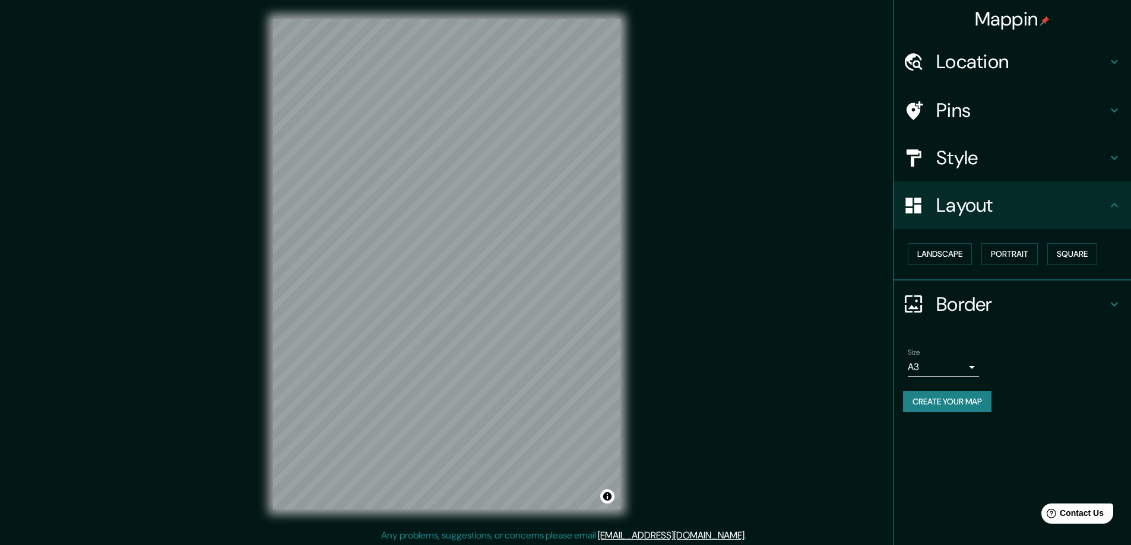
click at [974, 304] on h4 "Border" at bounding box center [1021, 305] width 171 height 24
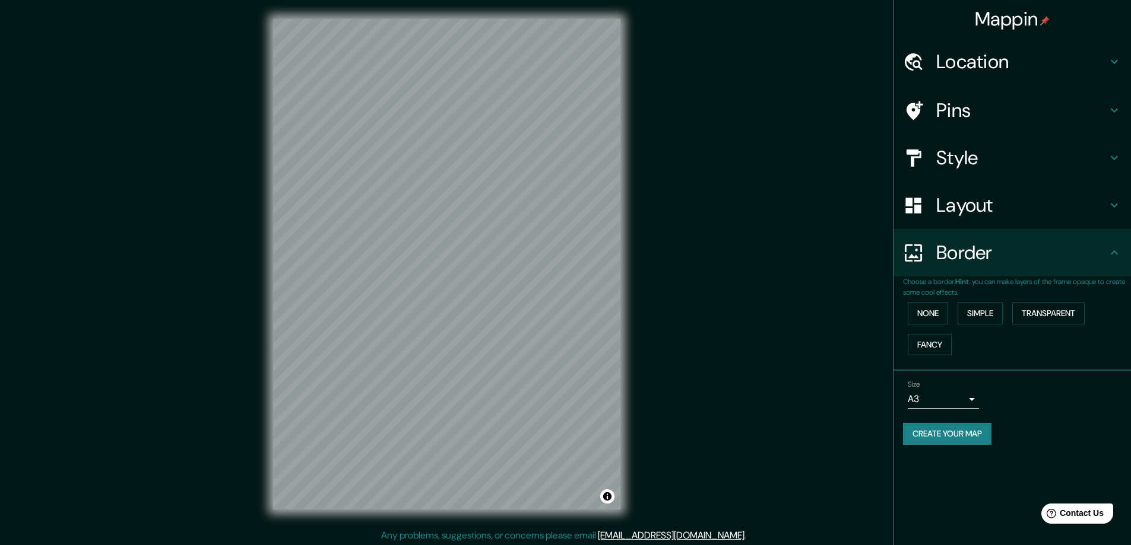
click at [952, 314] on div "None Simple Transparent Fancy" at bounding box center [1017, 329] width 228 height 62
click at [973, 314] on button "Simple" at bounding box center [979, 314] width 45 height 22
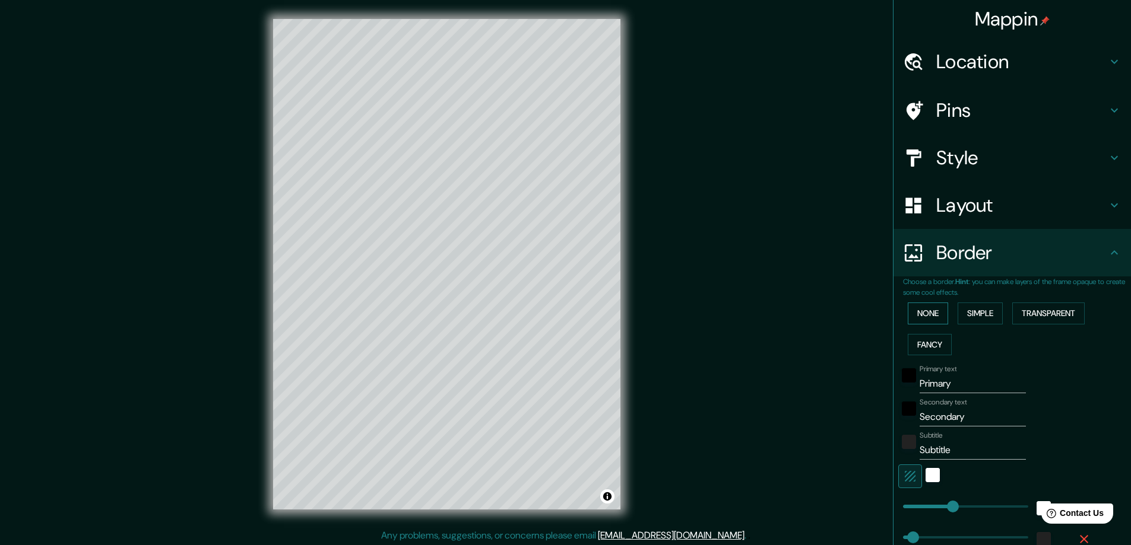
click at [929, 312] on button "None" at bounding box center [927, 314] width 40 height 22
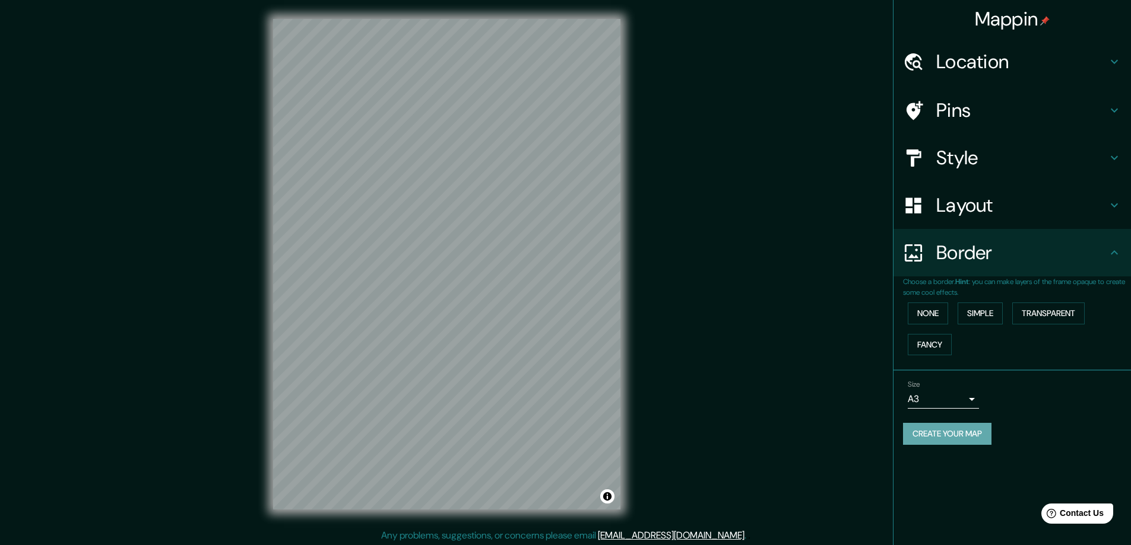
click at [948, 429] on button "Create your map" at bounding box center [947, 434] width 88 height 22
